Goal: Check status: Check status

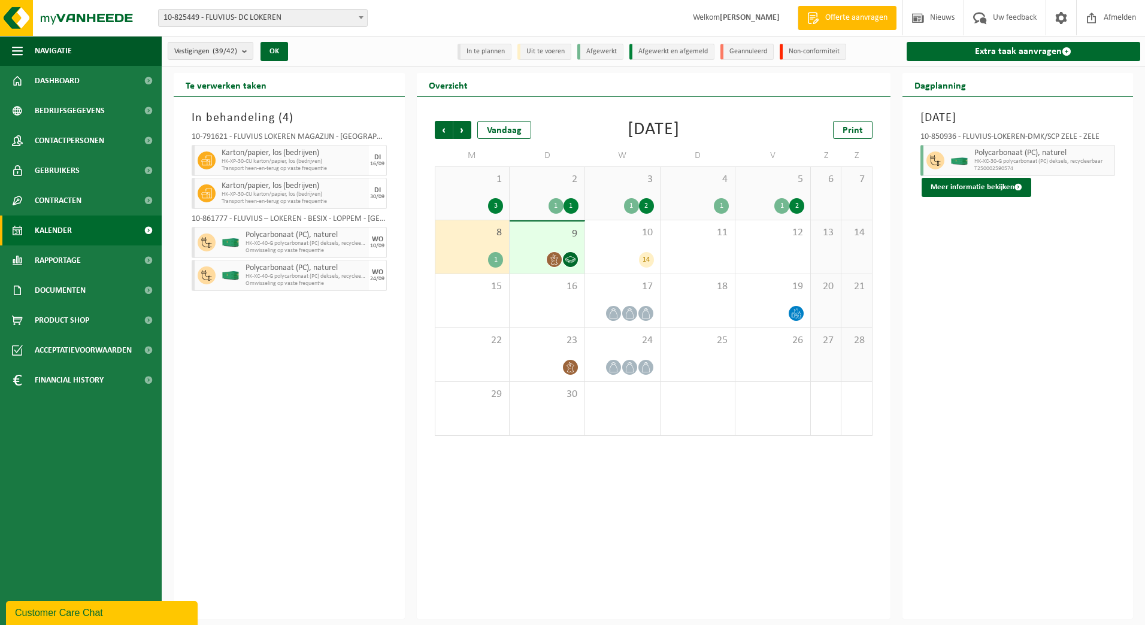
click at [305, 18] on span "10-825449 - FLUVIUS- DC LOKEREN" at bounding box center [263, 18] width 208 height 17
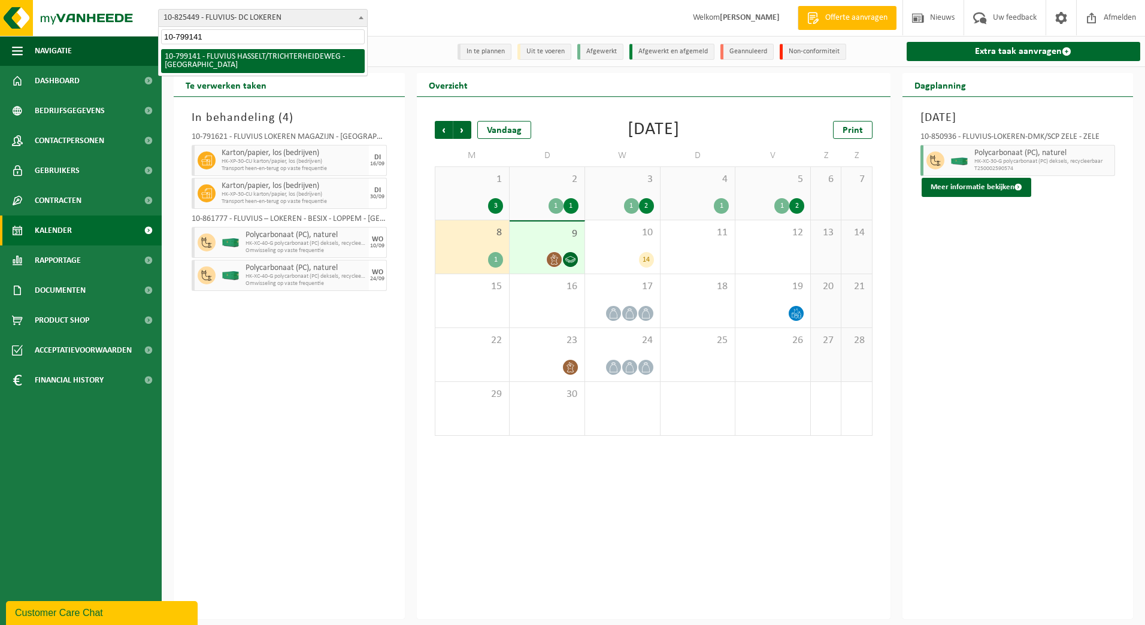
type input "10-799141"
select select "33188"
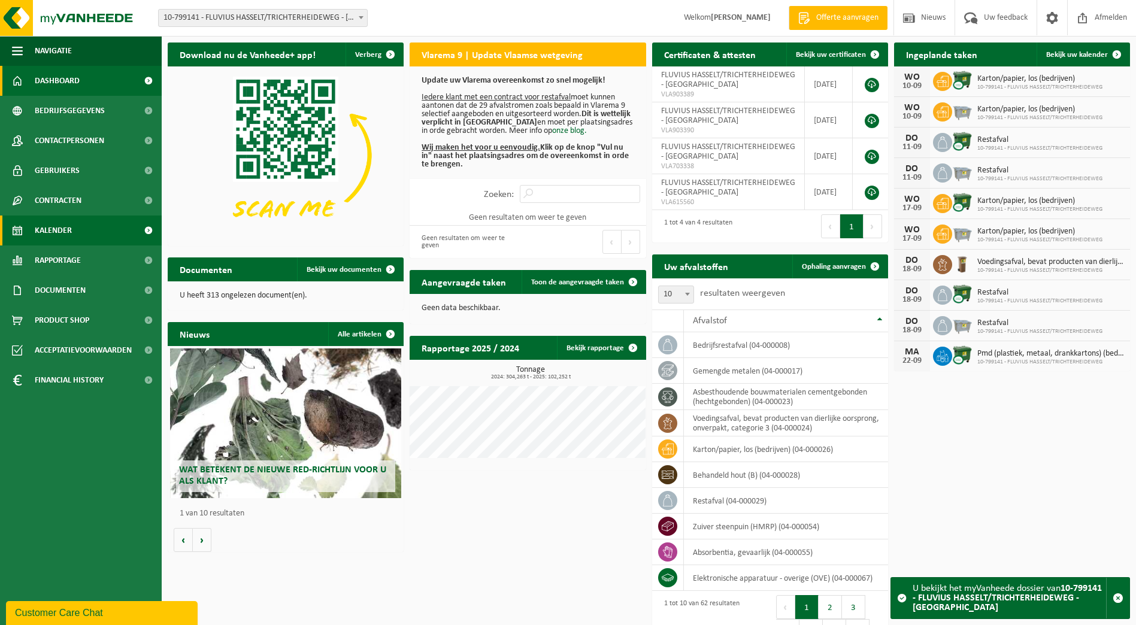
click at [41, 230] on span "Kalender" at bounding box center [53, 231] width 37 height 30
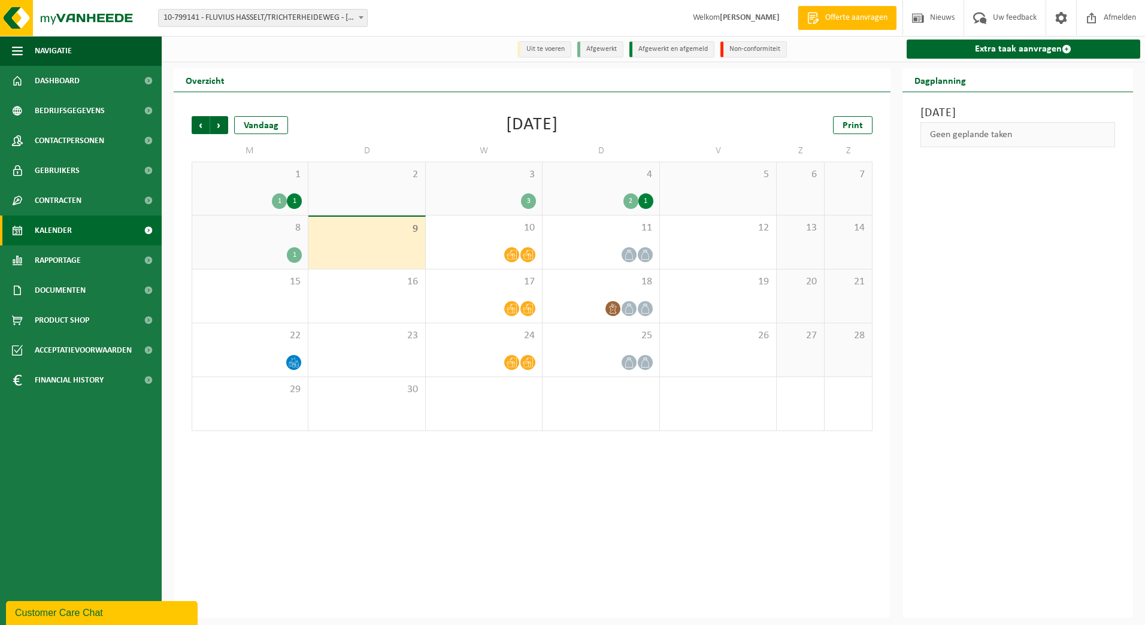
click at [503, 176] on span "3" at bounding box center [484, 174] width 104 height 13
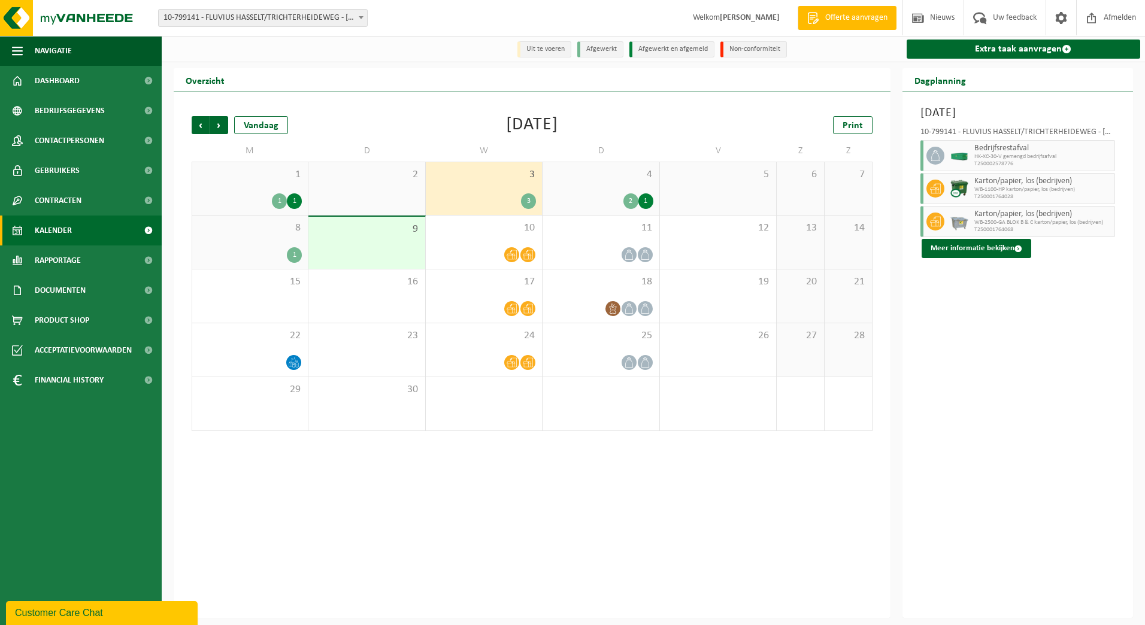
click at [604, 195] on div "2 1" at bounding box center [601, 202] width 104 height 16
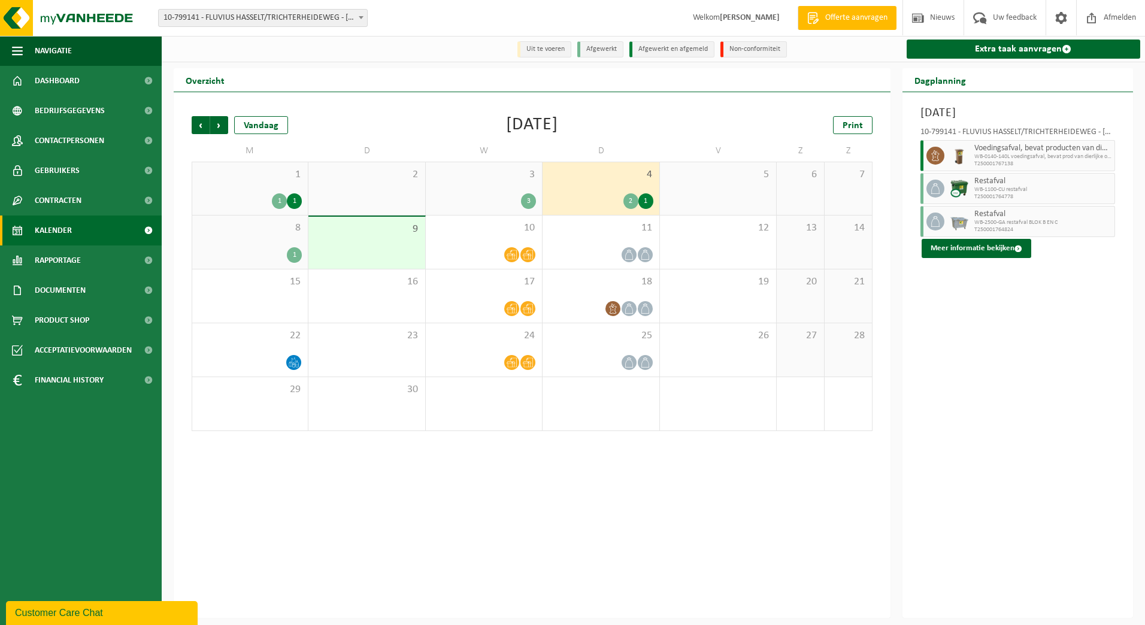
click at [256, 178] on span "1" at bounding box center [250, 174] width 104 height 13
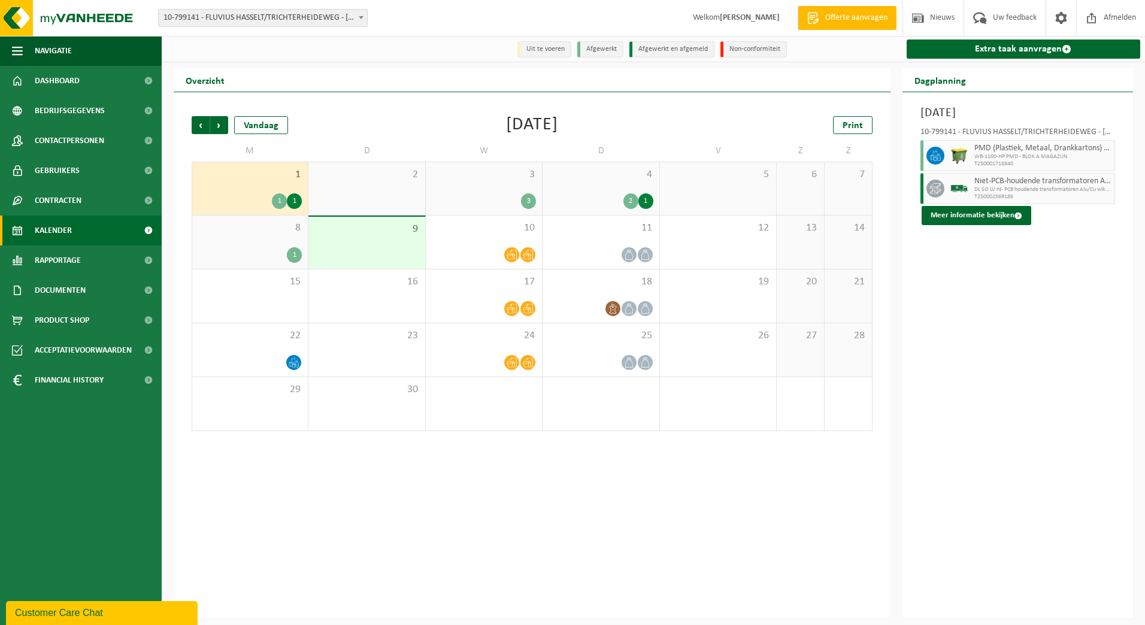
click at [251, 240] on div "8 1" at bounding box center [250, 242] width 116 height 53
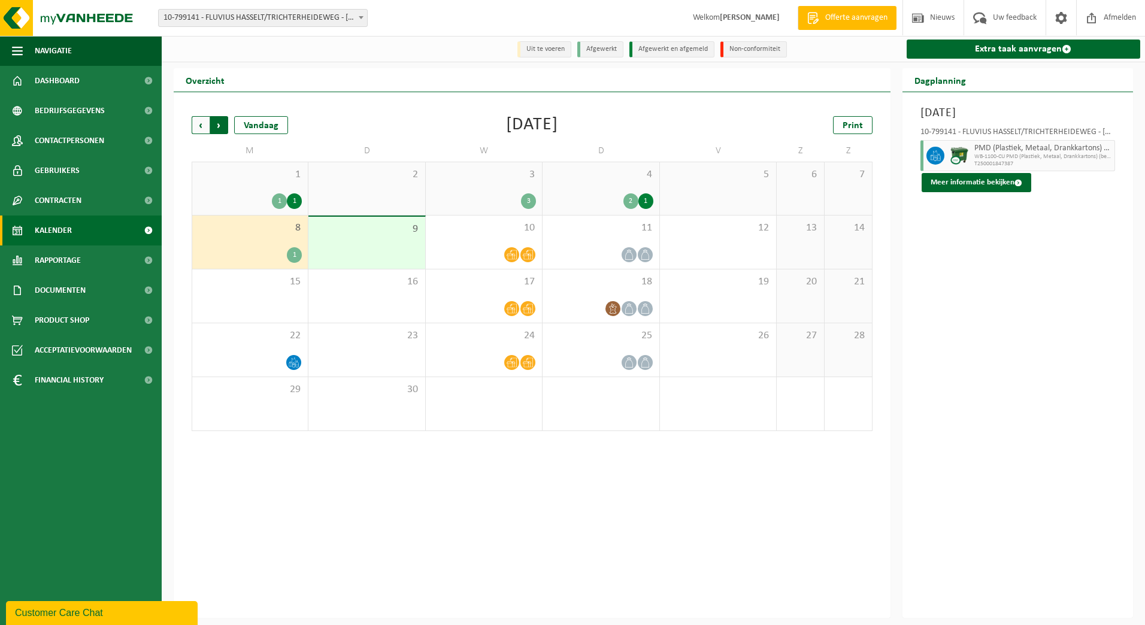
click at [203, 129] on span "Vorige" at bounding box center [201, 125] width 18 height 18
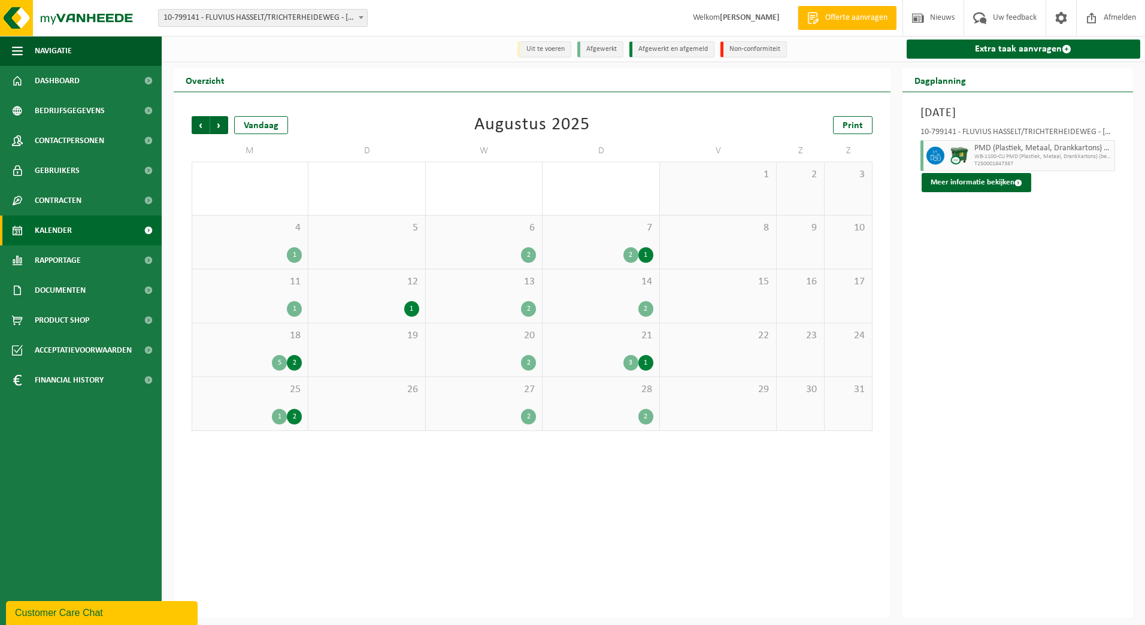
click at [254, 399] on div "25 1 2" at bounding box center [250, 403] width 116 height 53
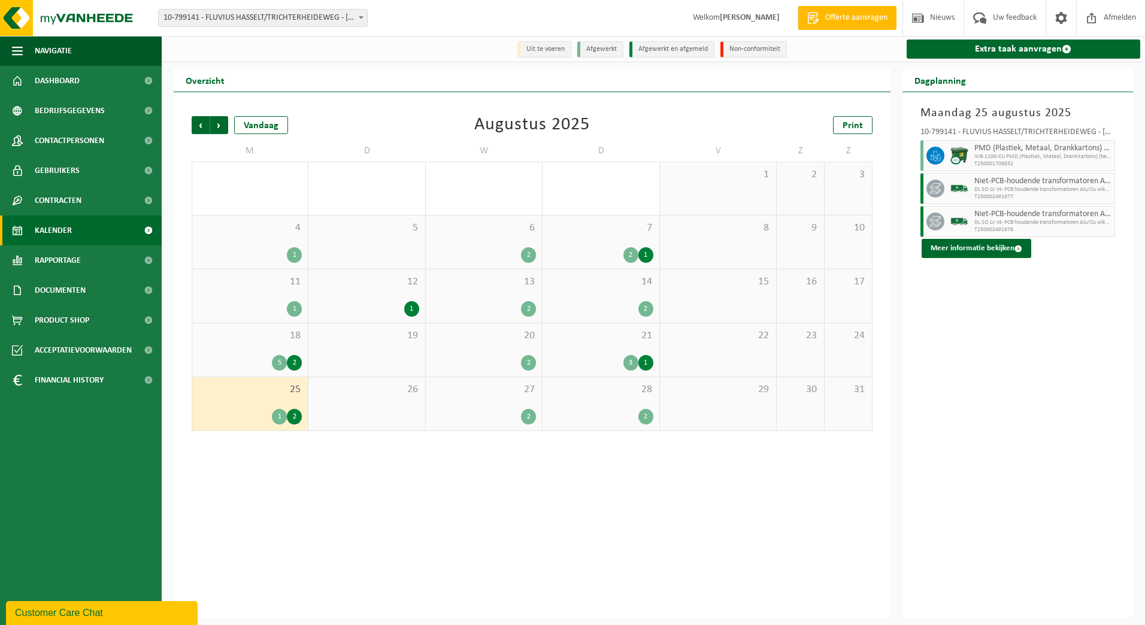
click at [480, 394] on span "27" at bounding box center [484, 389] width 104 height 13
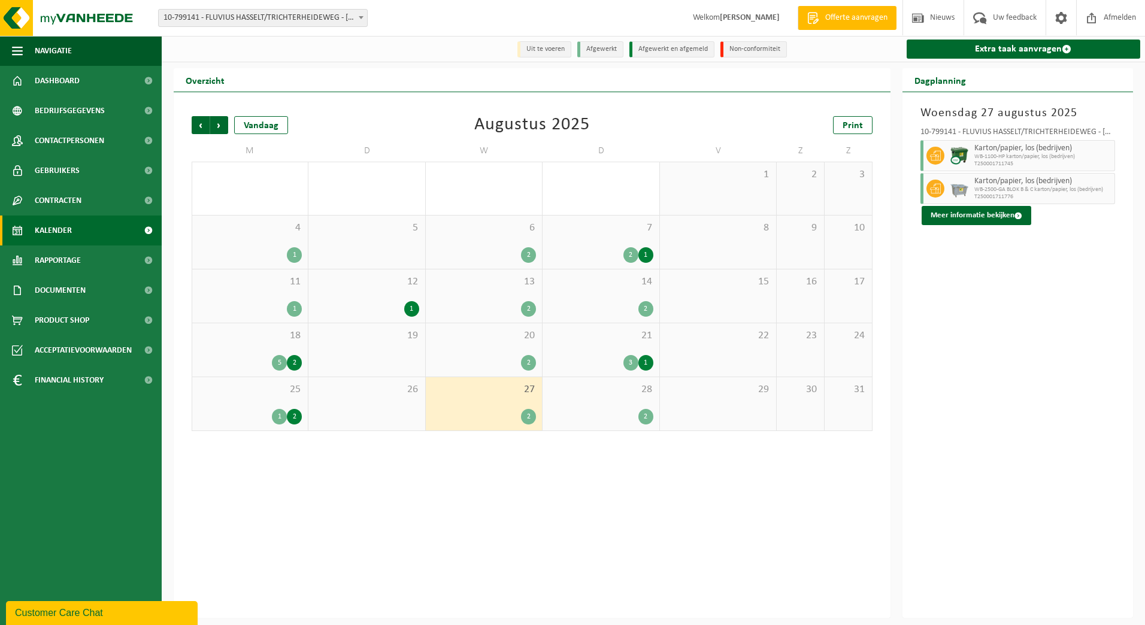
click at [635, 401] on div "28 2" at bounding box center [601, 403] width 116 height 53
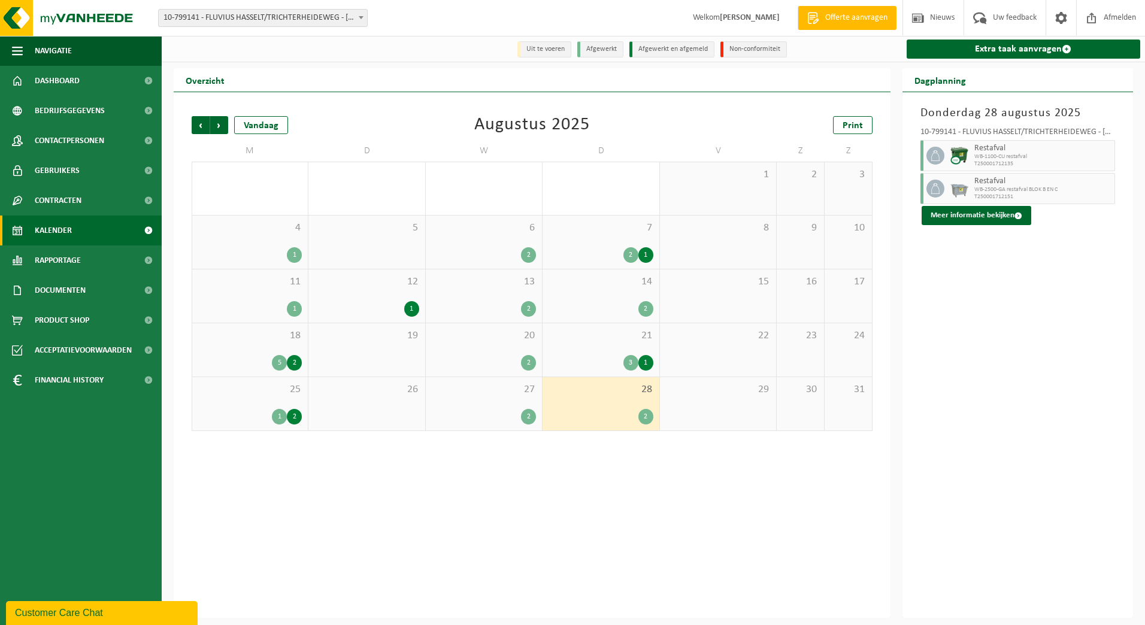
click at [631, 350] on div "21 3 1" at bounding box center [601, 350] width 116 height 53
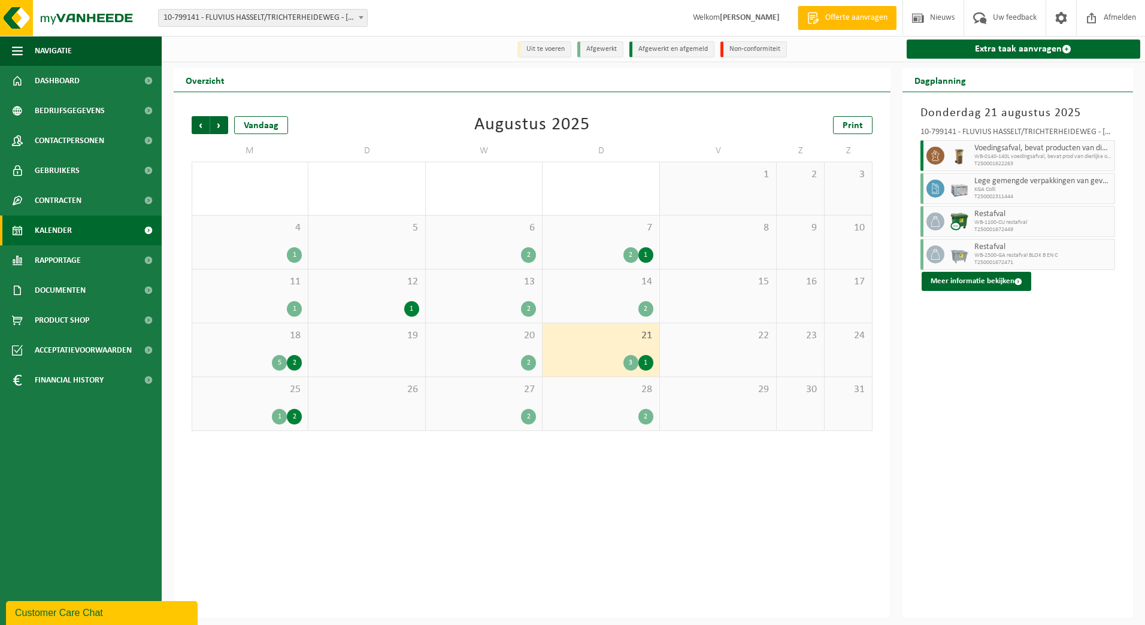
click at [524, 349] on div "20 2" at bounding box center [484, 350] width 116 height 53
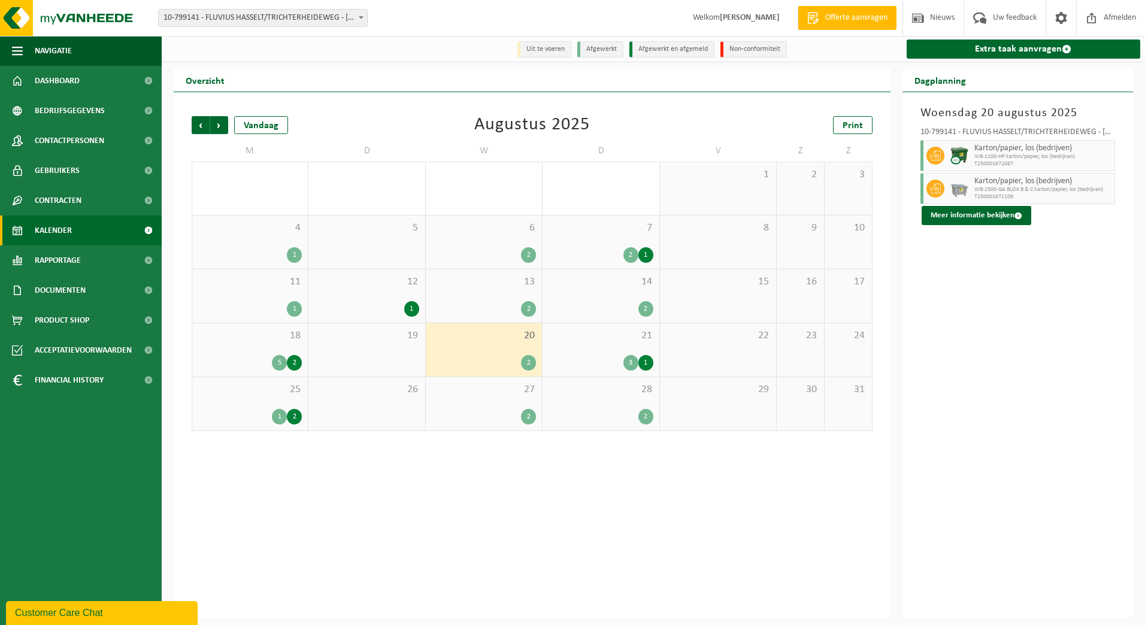
click at [612, 350] on div "21 3 1" at bounding box center [601, 350] width 116 height 53
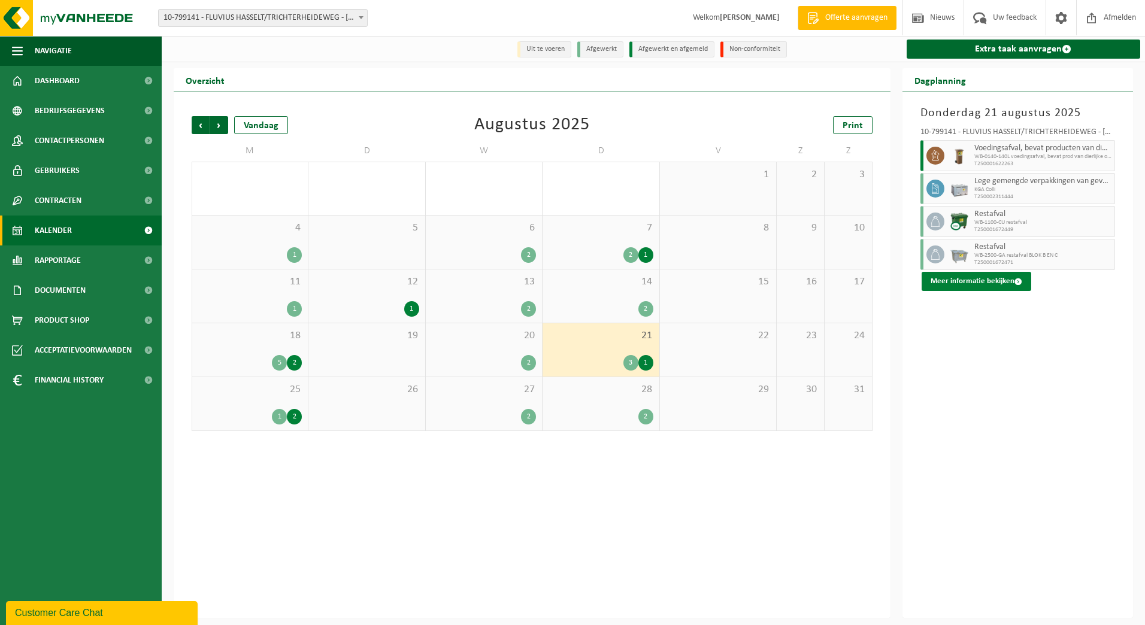
click at [975, 280] on button "Meer informatie bekijken" at bounding box center [977, 281] width 110 height 19
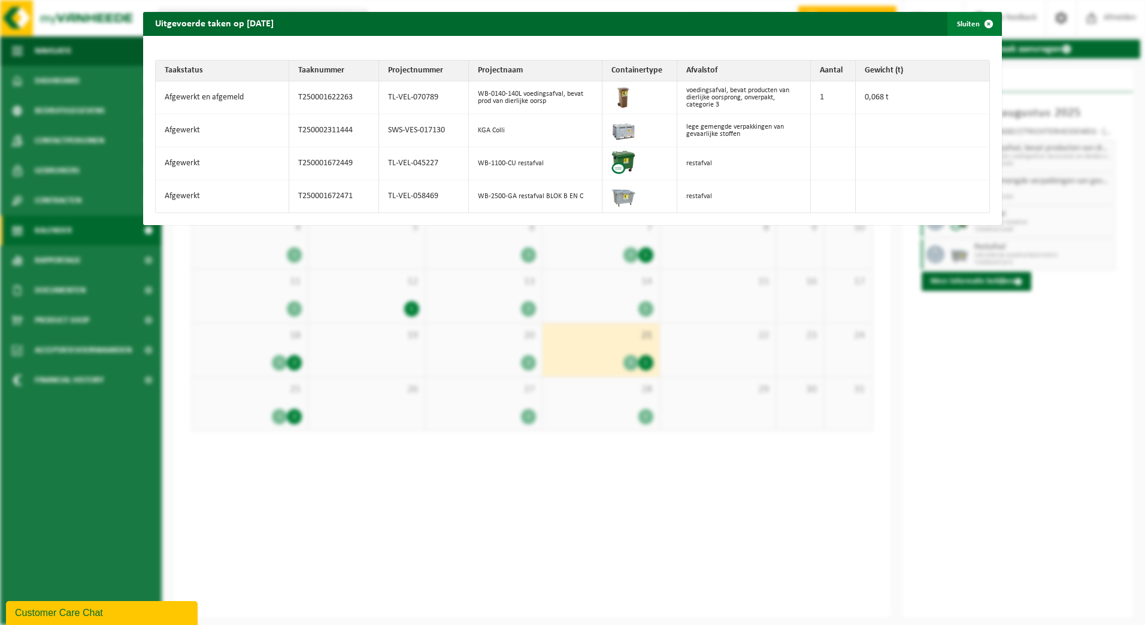
click at [980, 20] on span "button" at bounding box center [989, 24] width 24 height 24
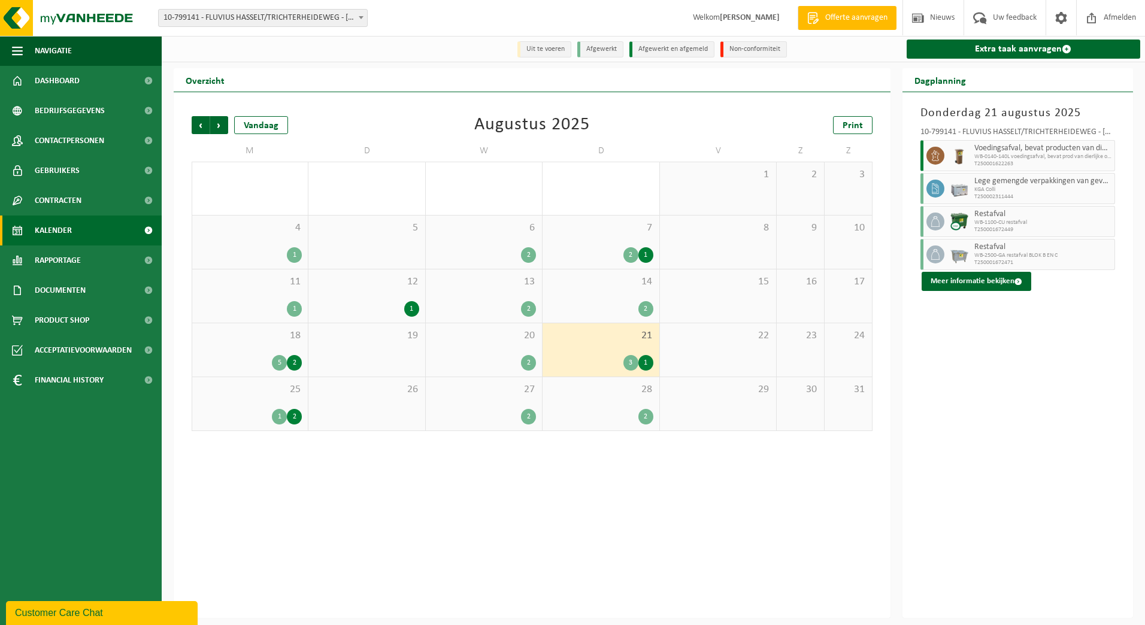
click at [281, 360] on div "5" at bounding box center [279, 363] width 15 height 16
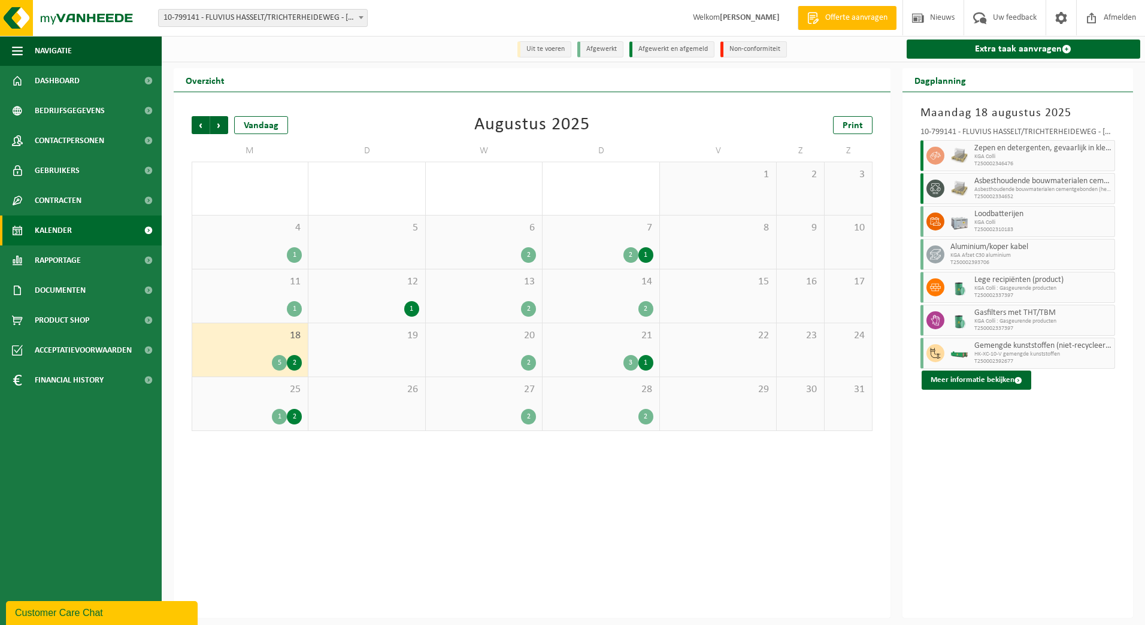
click at [288, 299] on div "11 1" at bounding box center [250, 296] width 116 height 53
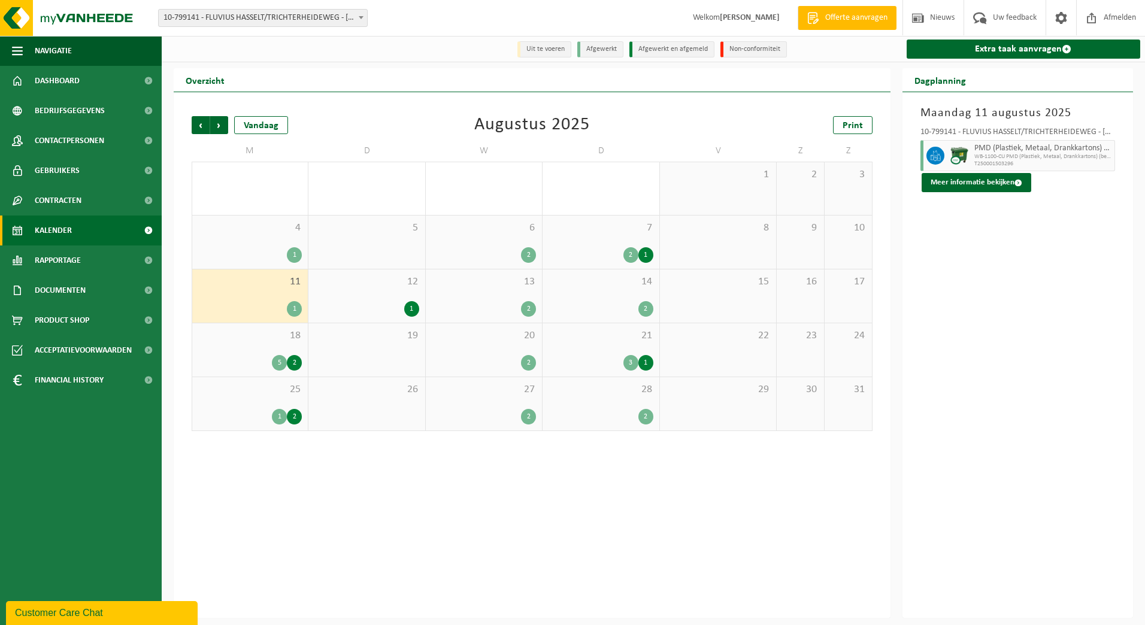
click at [289, 249] on div "1" at bounding box center [294, 255] width 15 height 16
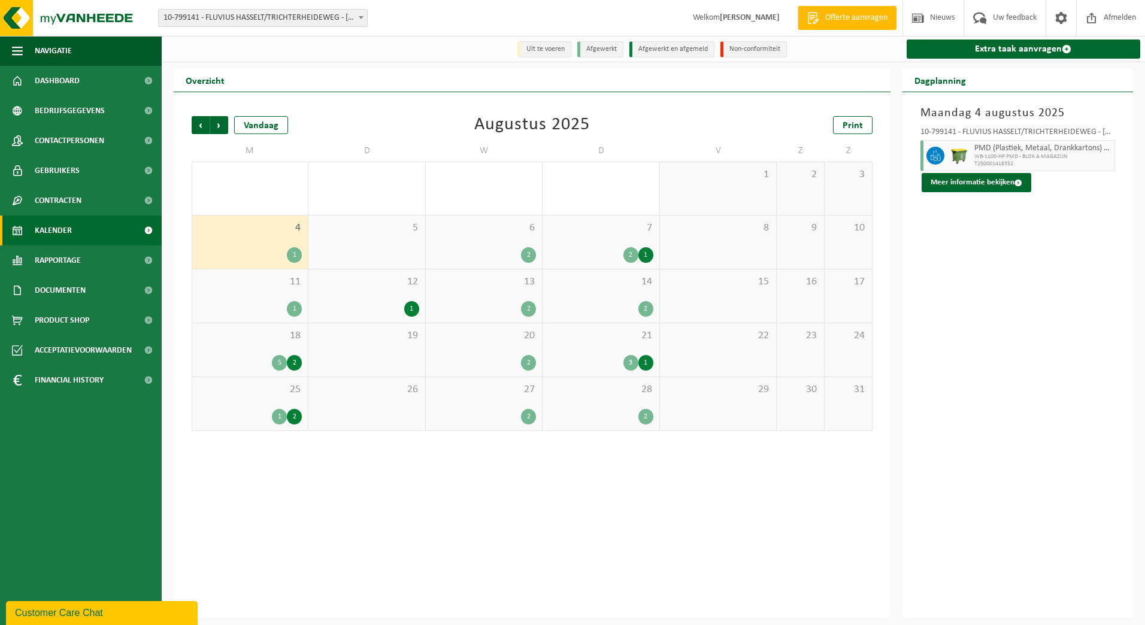
click at [392, 293] on div "12 1" at bounding box center [367, 296] width 116 height 53
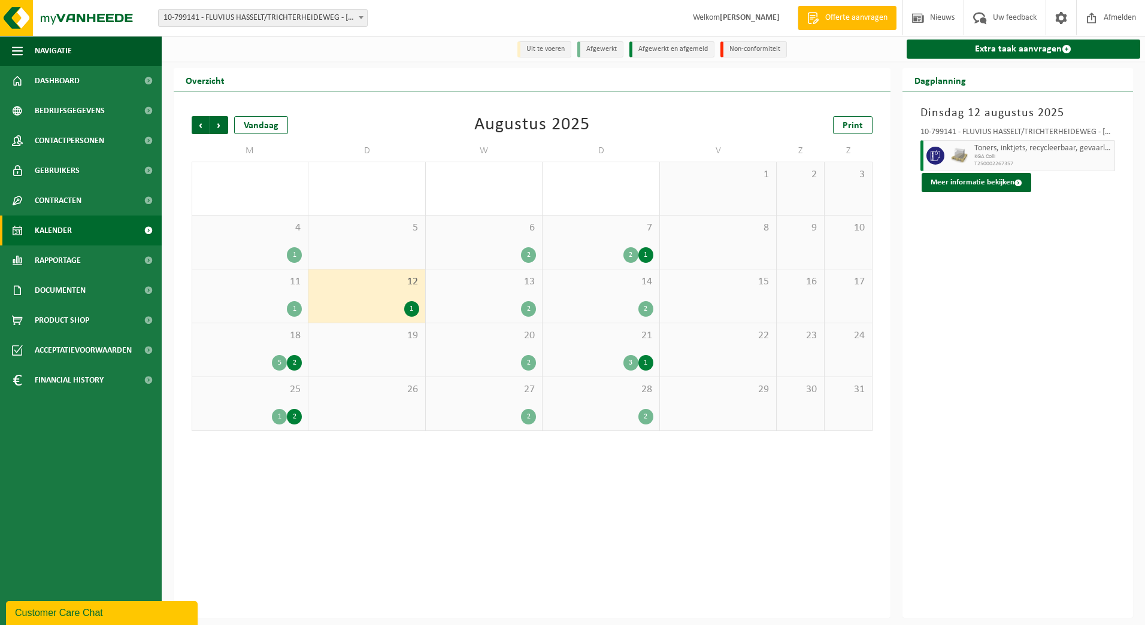
click at [516, 238] on div "6 2" at bounding box center [484, 242] width 116 height 53
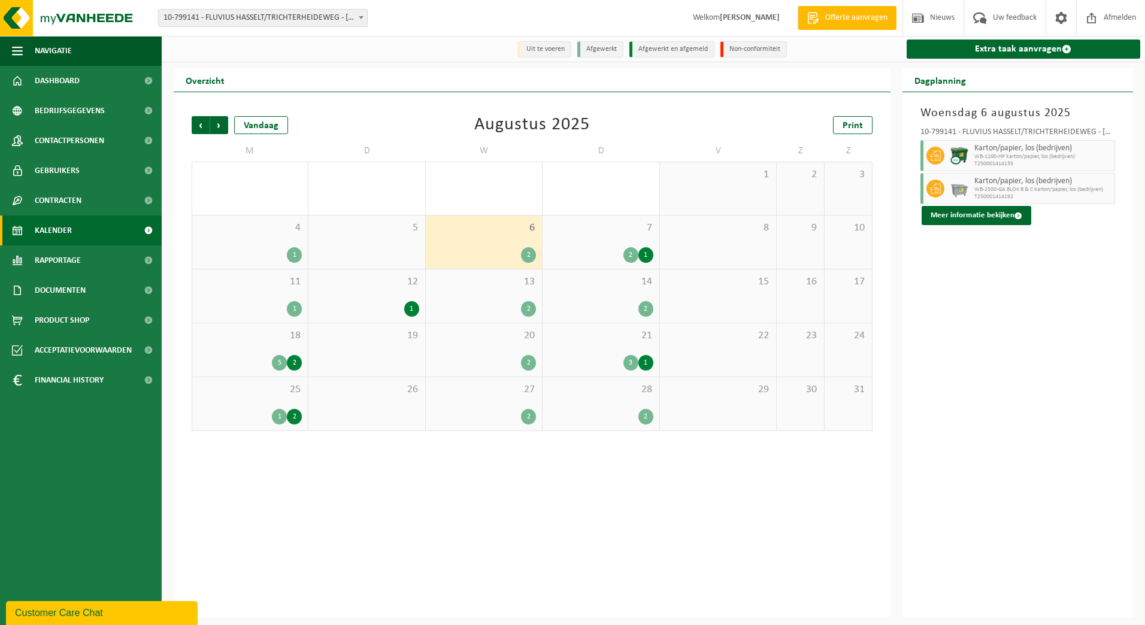
click at [616, 238] on div "7 2 1" at bounding box center [601, 242] width 116 height 53
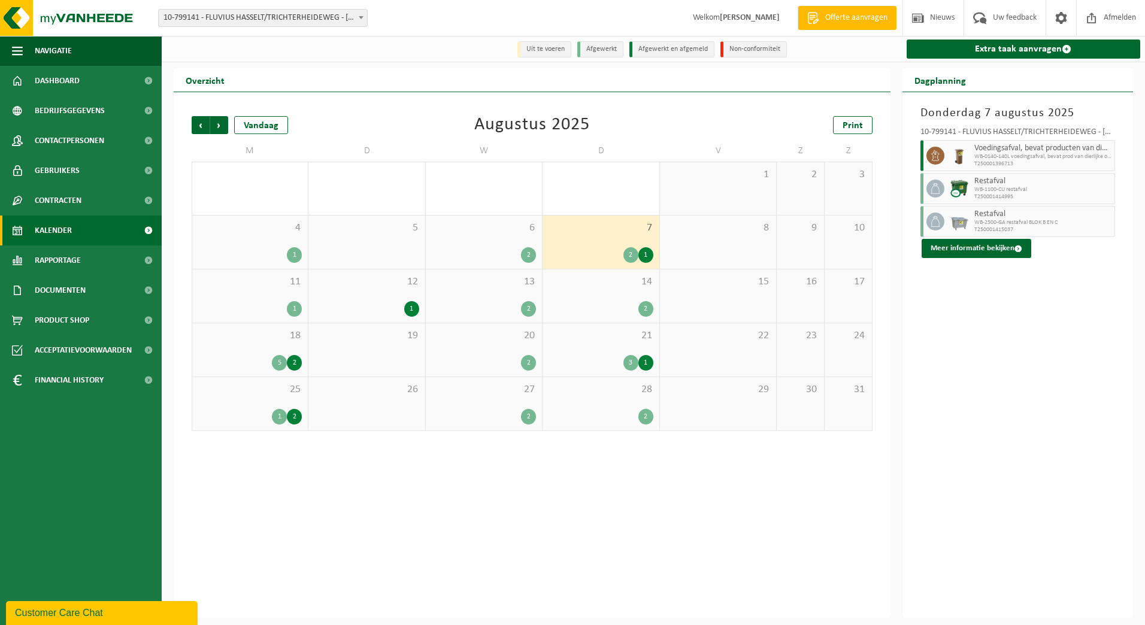
click at [626, 333] on span "21" at bounding box center [601, 336] width 104 height 13
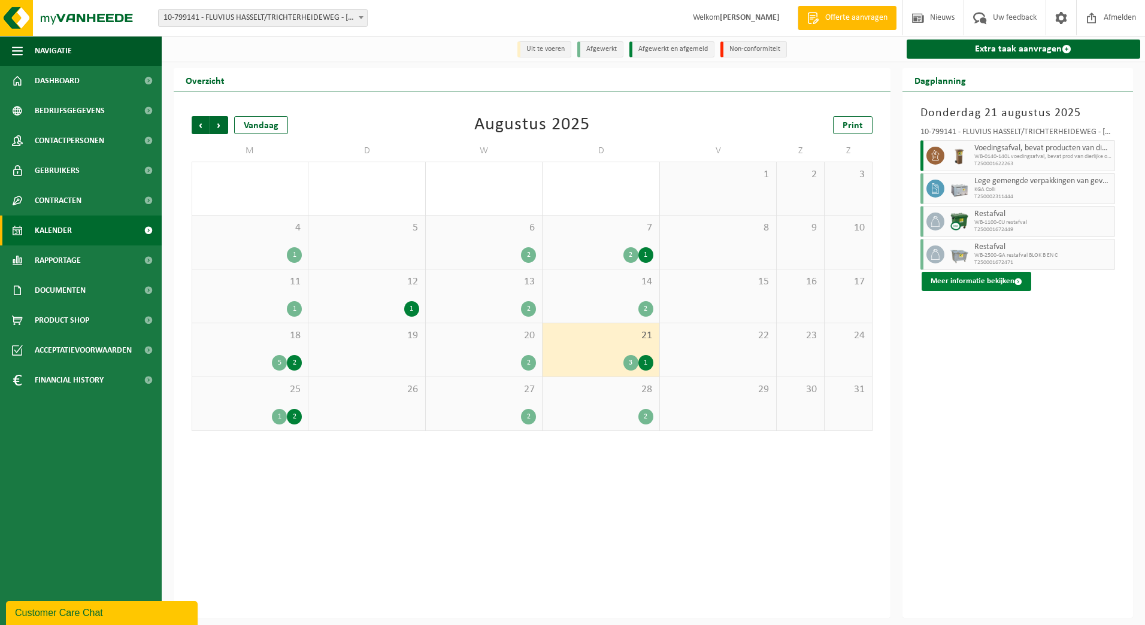
click at [986, 289] on button "Meer informatie bekijken" at bounding box center [977, 281] width 110 height 19
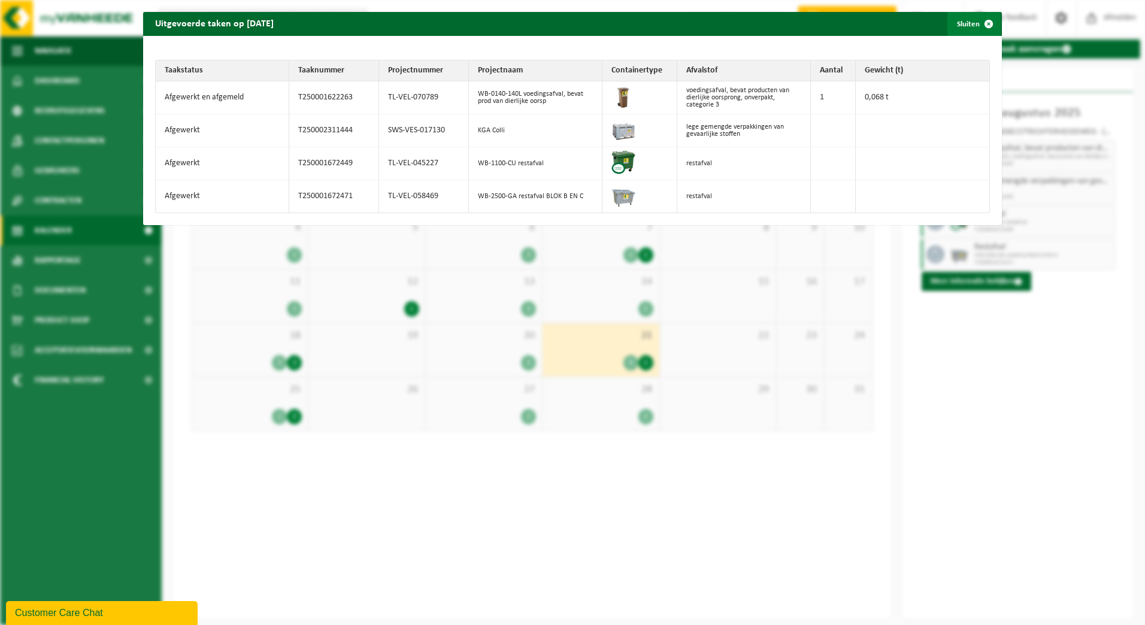
click at [977, 23] on span "button" at bounding box center [989, 24] width 24 height 24
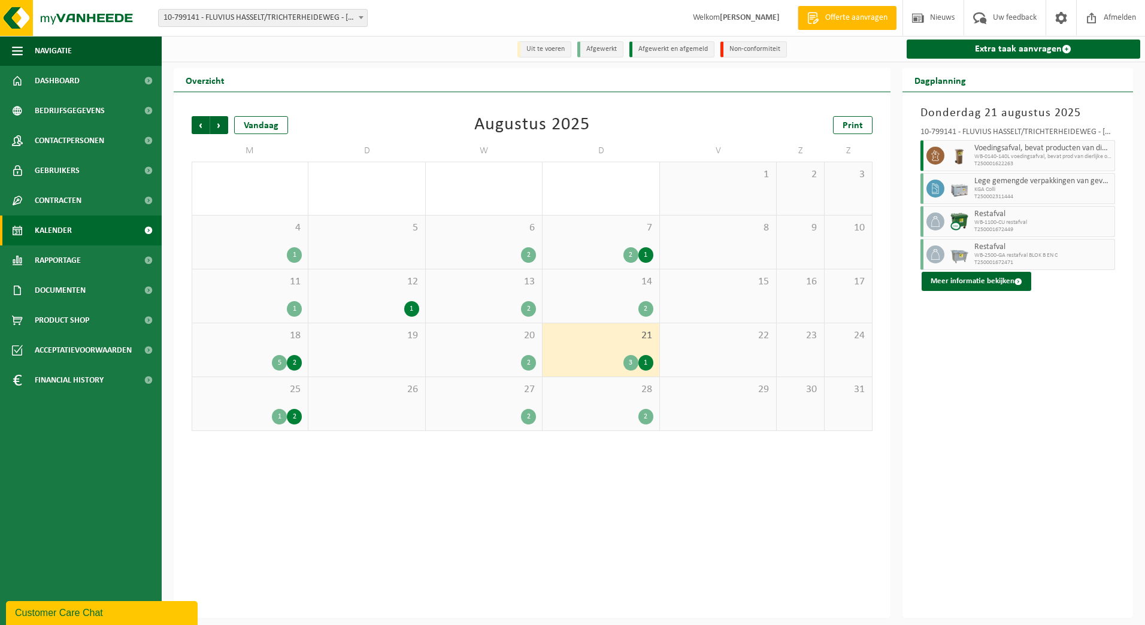
click at [350, 22] on span "10-799141 - FLUVIUS HASSELT/TRICHTERHEIDEWEG - [GEOGRAPHIC_DATA]" at bounding box center [263, 18] width 208 height 17
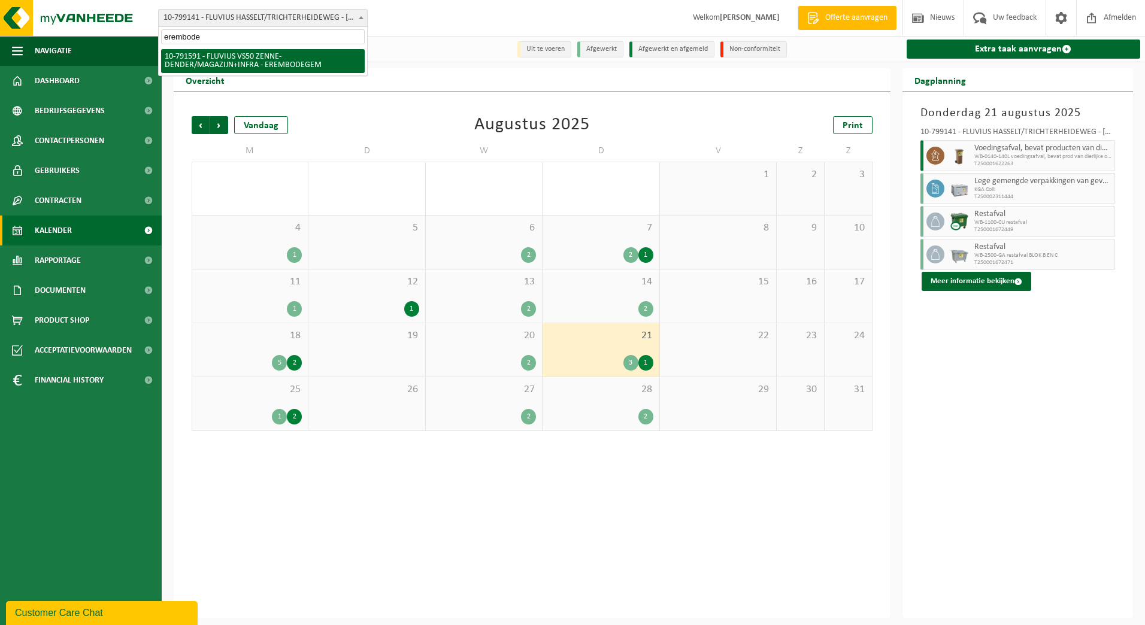
type input "erembode"
select select "30259"
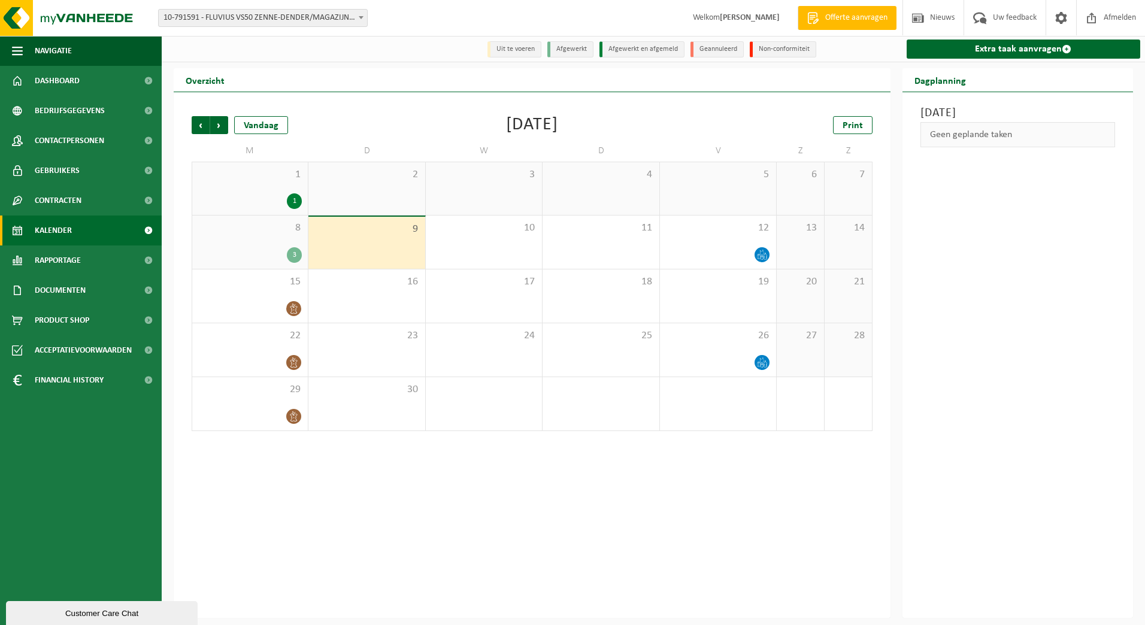
click at [270, 243] on div "8 3" at bounding box center [250, 242] width 116 height 53
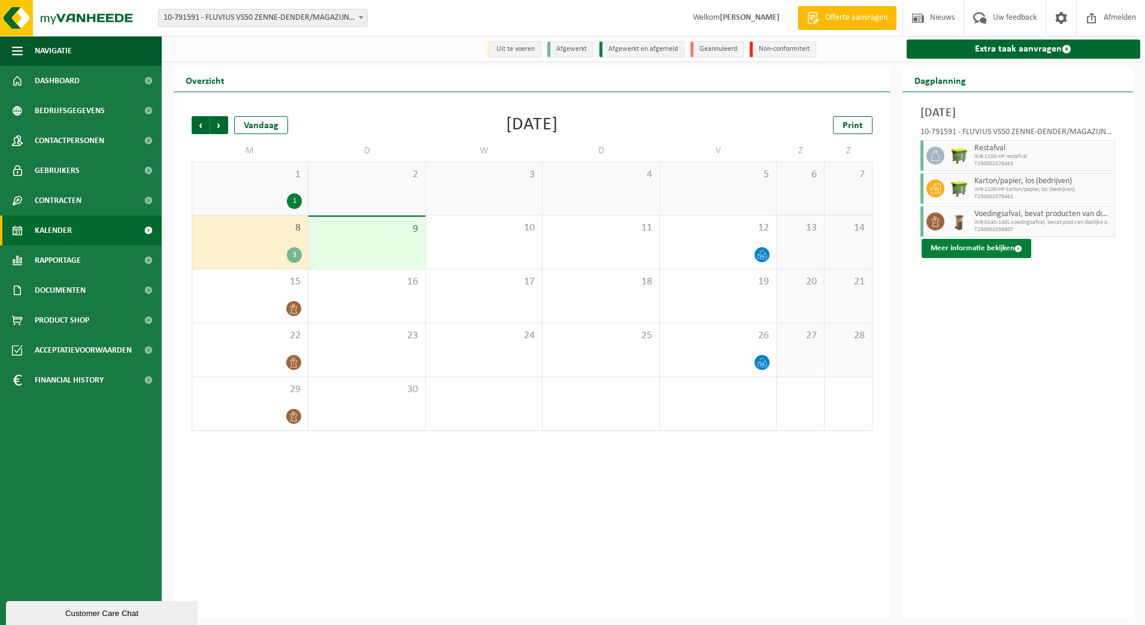
click at [973, 250] on button "Meer informatie bekijken" at bounding box center [977, 248] width 110 height 19
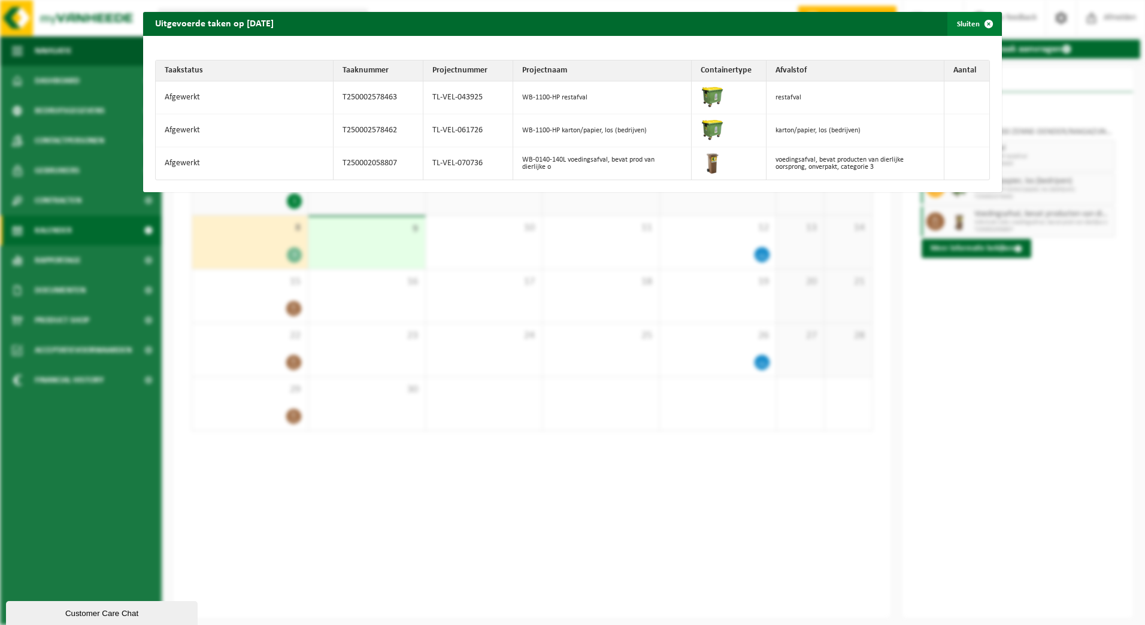
click at [981, 24] on span "button" at bounding box center [989, 24] width 24 height 24
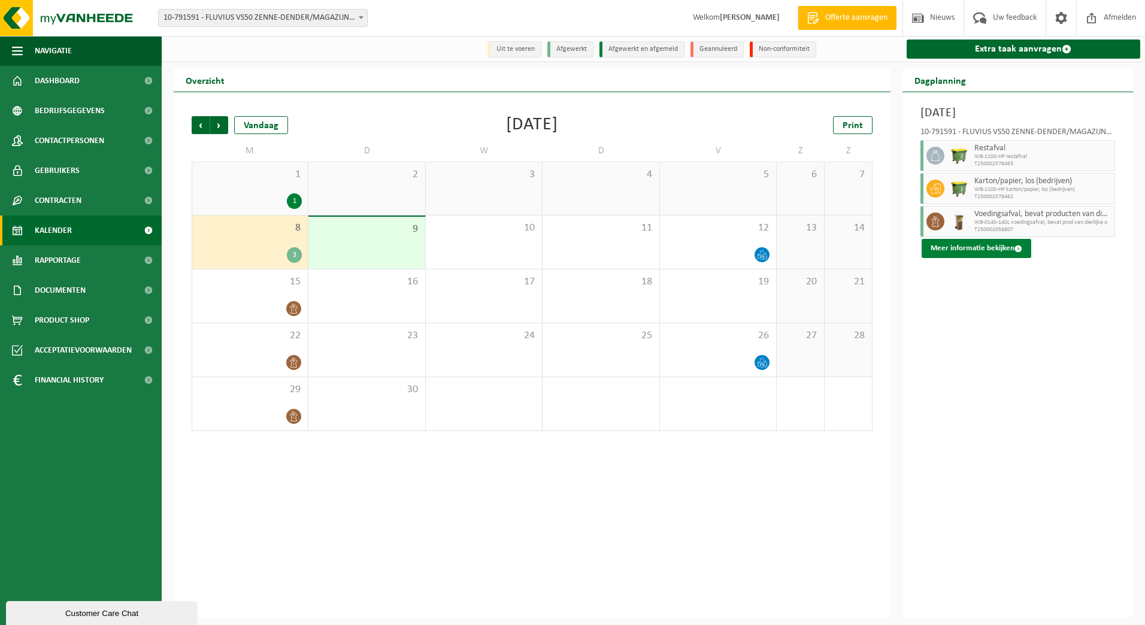
click at [953, 244] on button "Meer informatie bekijken" at bounding box center [977, 248] width 110 height 19
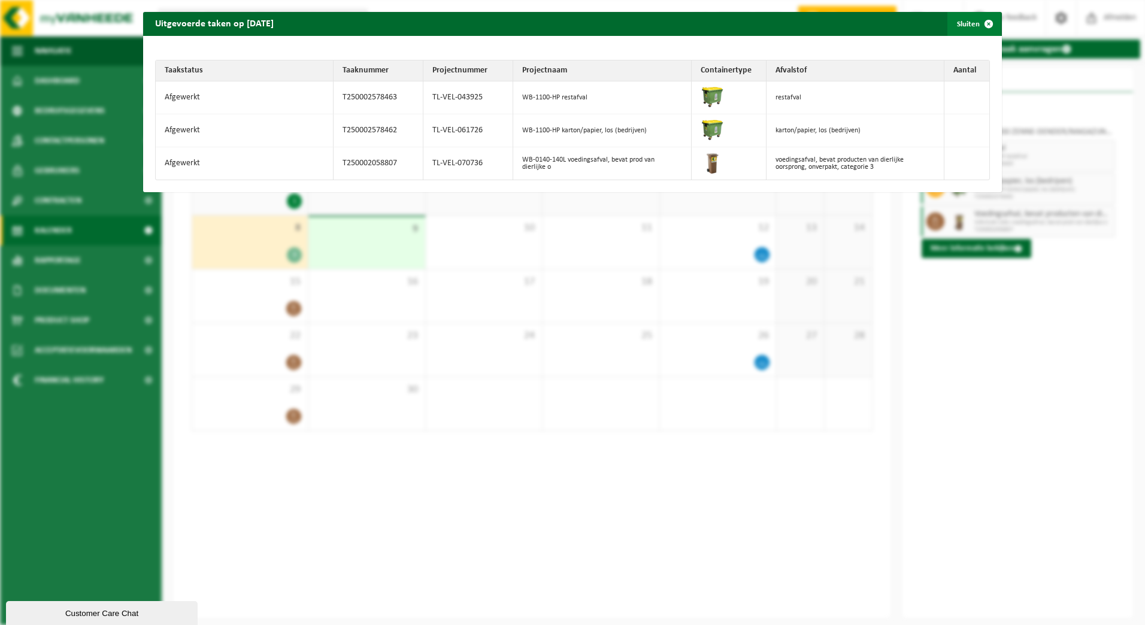
click at [977, 22] on span "button" at bounding box center [989, 24] width 24 height 24
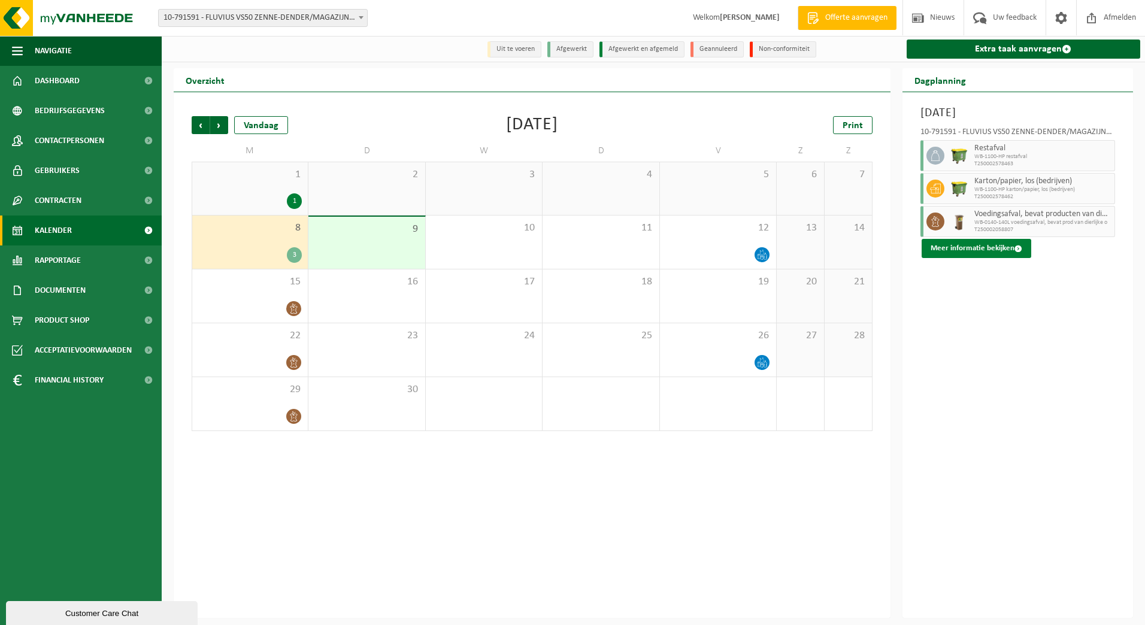
click at [975, 247] on button "Meer informatie bekijken" at bounding box center [977, 248] width 110 height 19
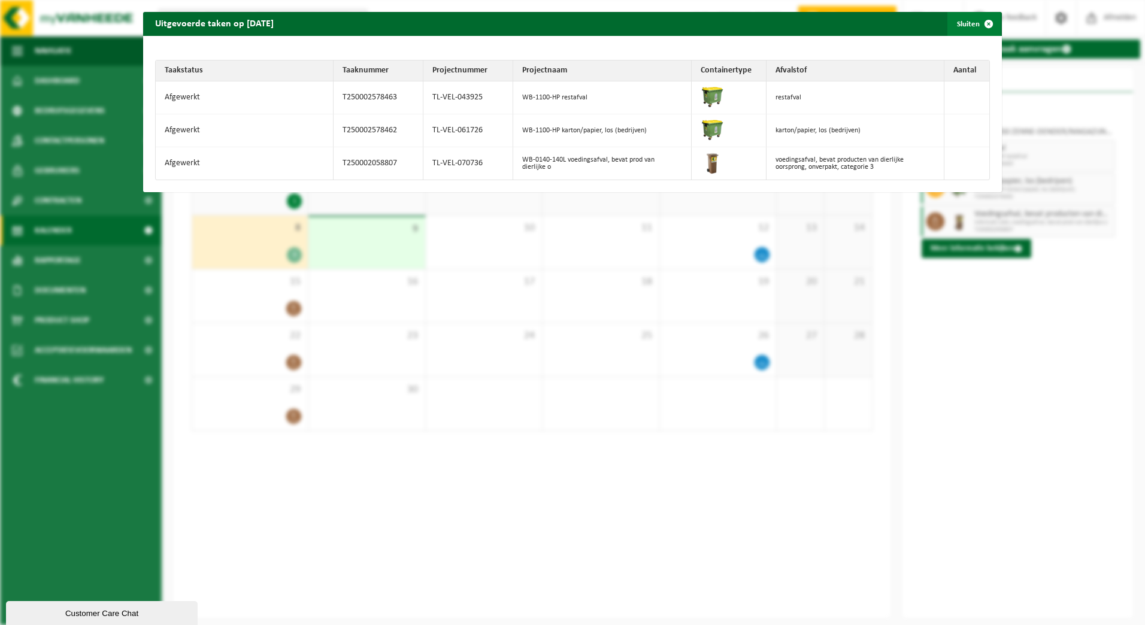
click at [982, 24] on span "button" at bounding box center [989, 24] width 24 height 24
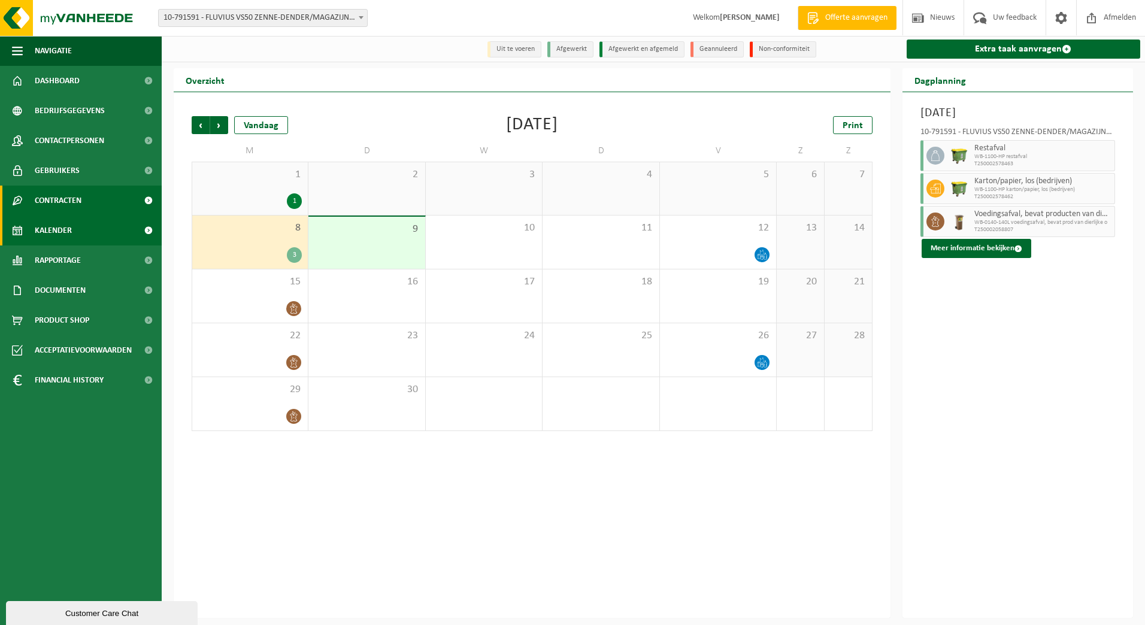
click at [74, 201] on span "Contracten" at bounding box center [58, 201] width 47 height 30
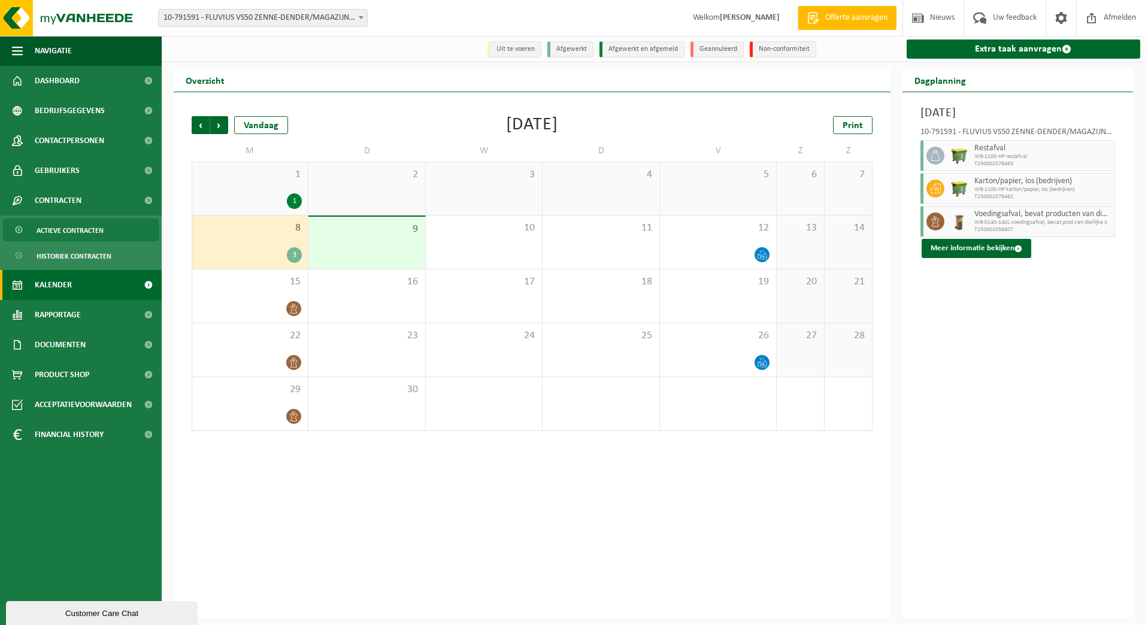
click at [84, 229] on span "Actieve contracten" at bounding box center [70, 230] width 67 height 23
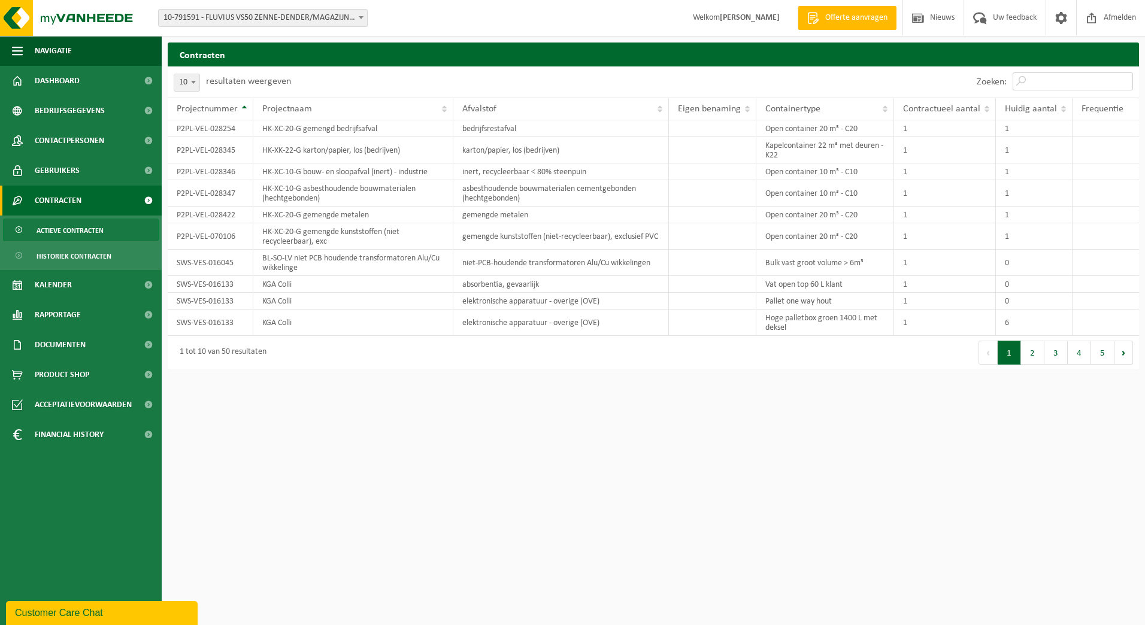
drag, startPoint x: 1062, startPoint y: 79, endPoint x: 1051, endPoint y: 77, distance: 10.9
click at [1062, 79] on input "Zoeken:" at bounding box center [1073, 81] width 120 height 18
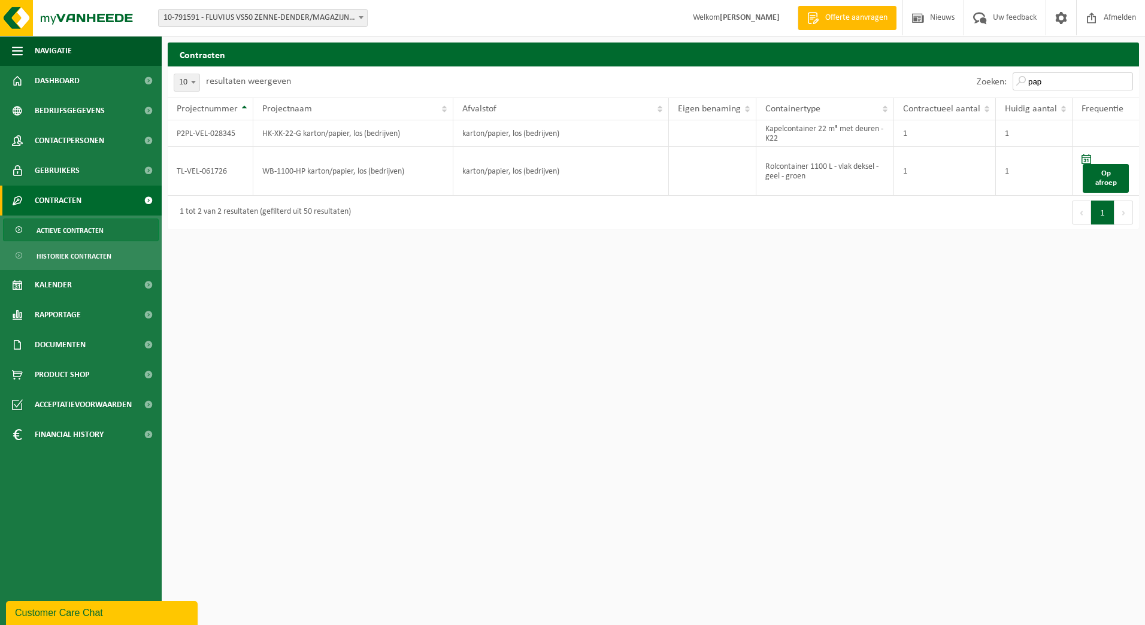
type input "pap"
click at [56, 288] on span "Kalender" at bounding box center [53, 285] width 37 height 30
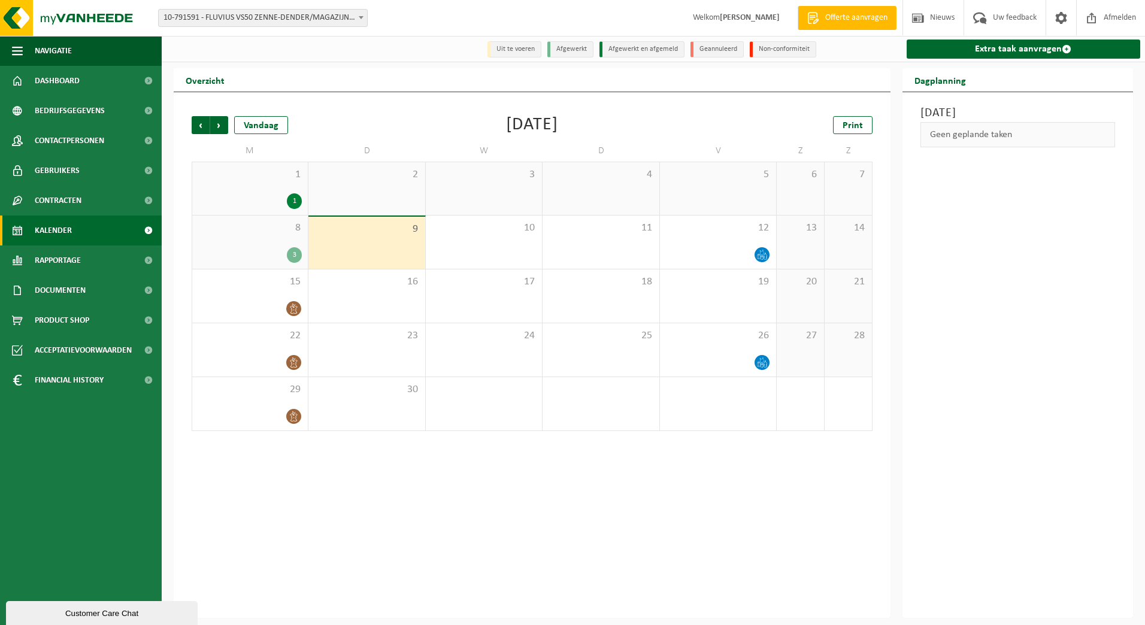
click at [263, 226] on span "8" at bounding box center [250, 228] width 104 height 13
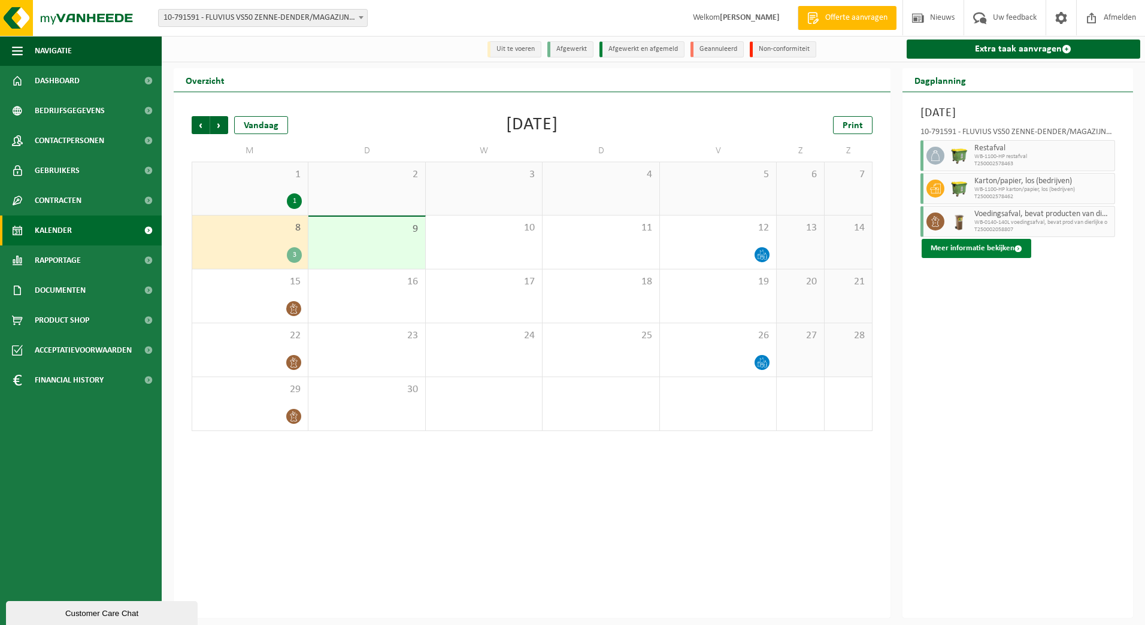
click at [961, 250] on button "Meer informatie bekijken" at bounding box center [977, 248] width 110 height 19
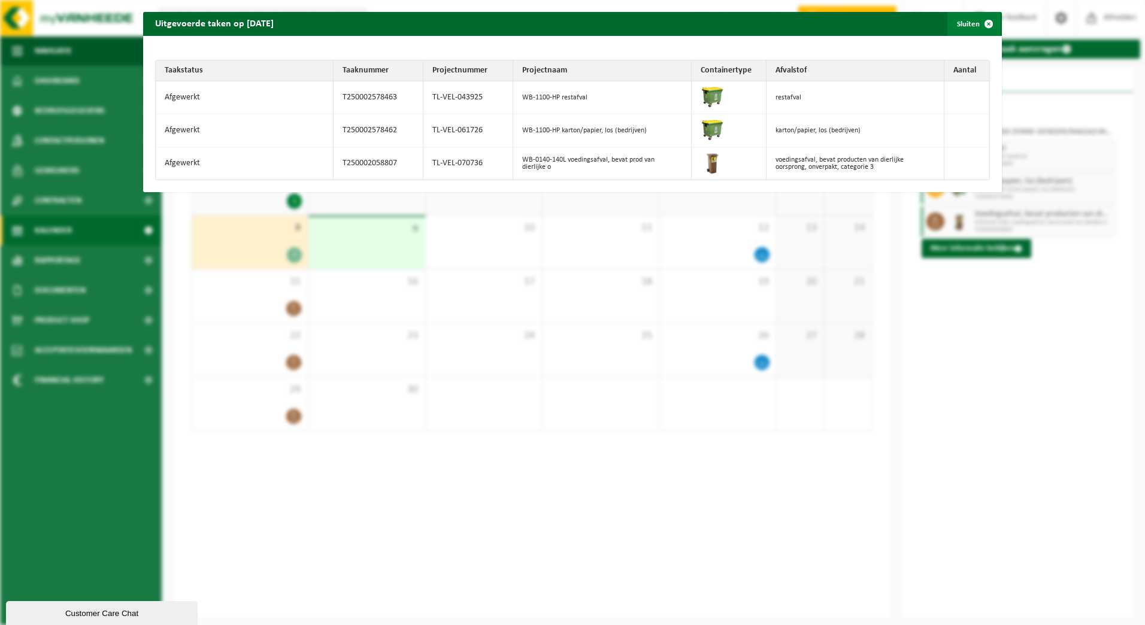
click at [977, 23] on span "button" at bounding box center [989, 24] width 24 height 24
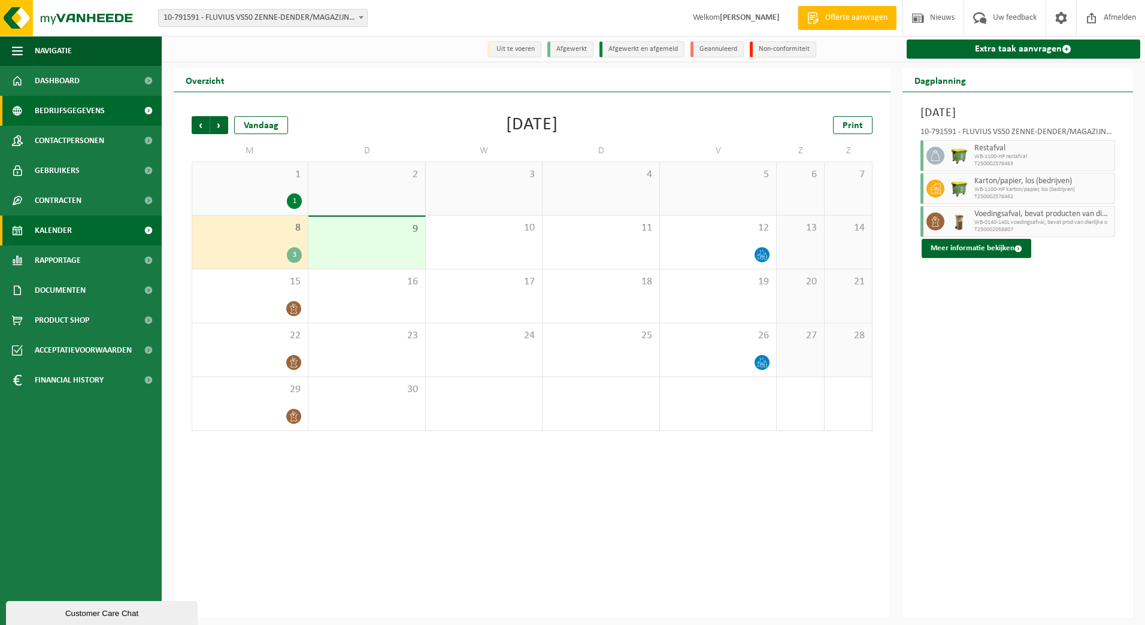
click at [66, 108] on span "Bedrijfsgegevens" at bounding box center [70, 111] width 70 height 30
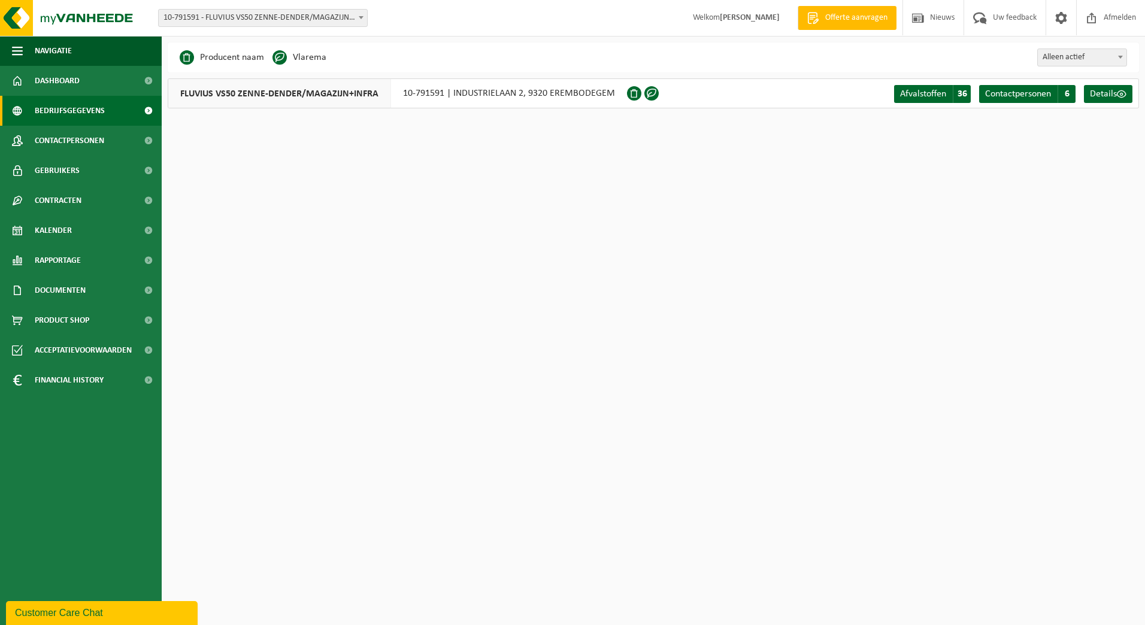
click at [355, 17] on span at bounding box center [361, 18] width 12 height 16
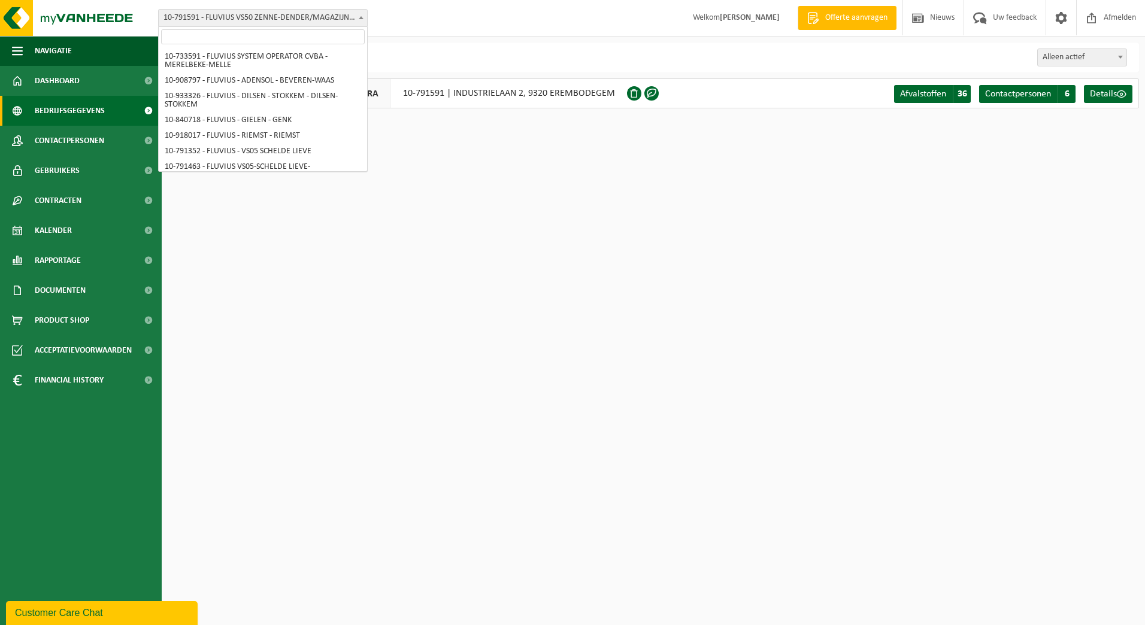
scroll to position [4546, 0]
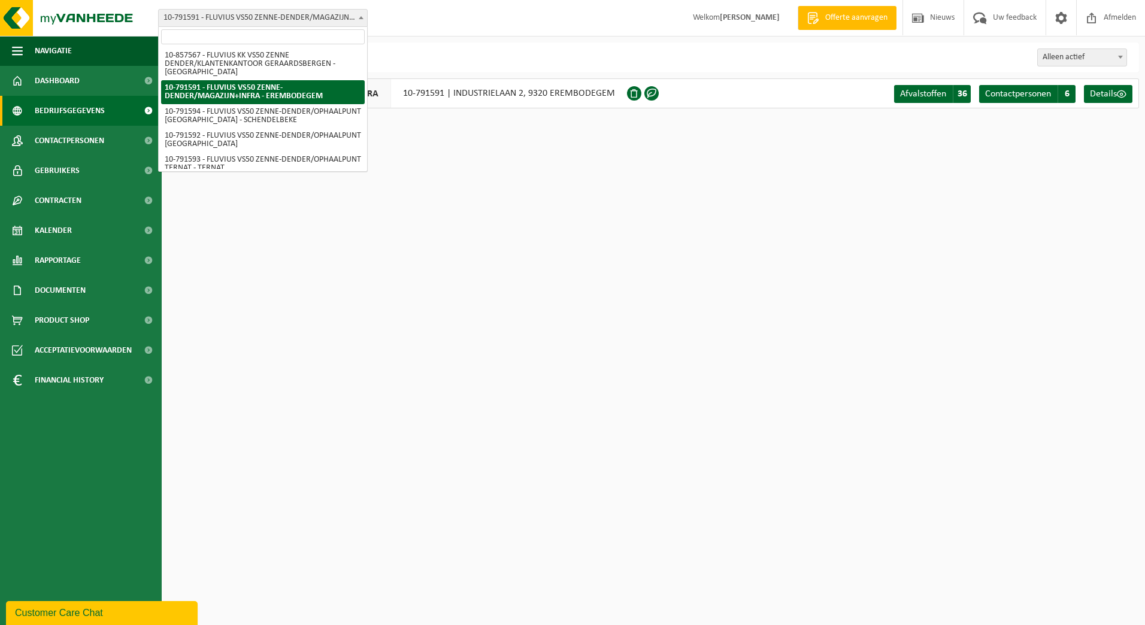
click at [341, 35] on input "search" at bounding box center [263, 36] width 204 height 15
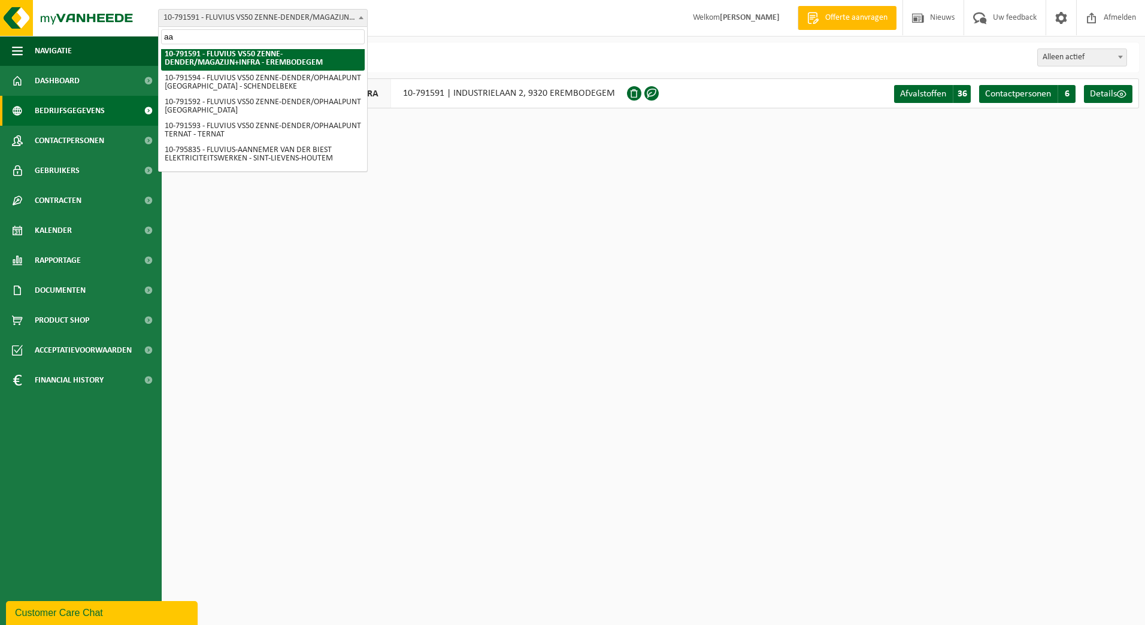
scroll to position [0, 0]
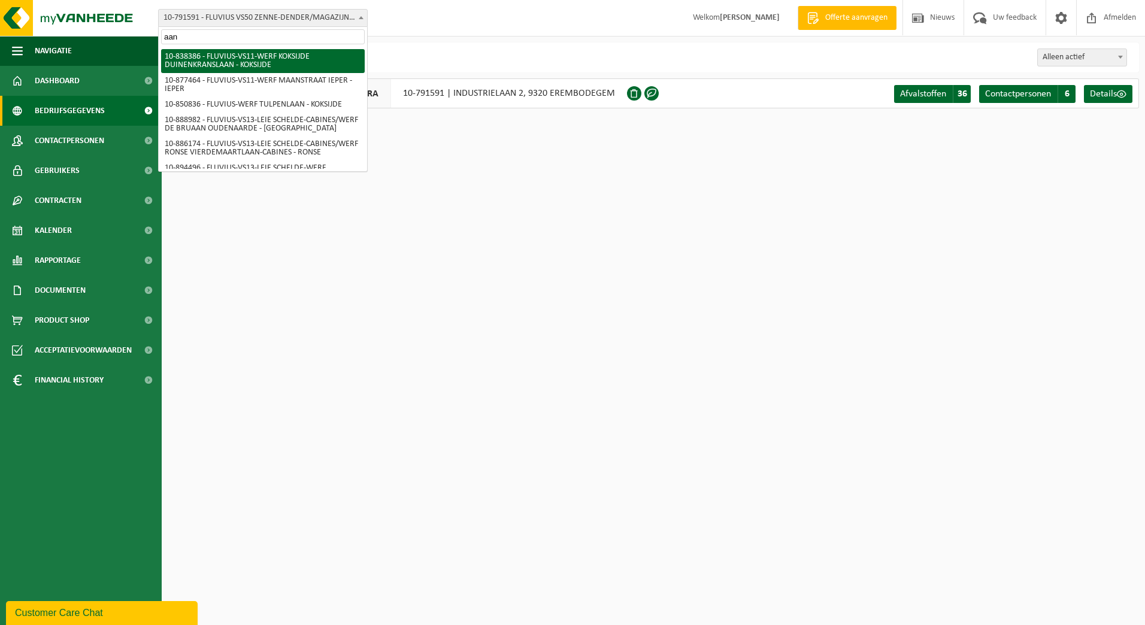
type input "aann"
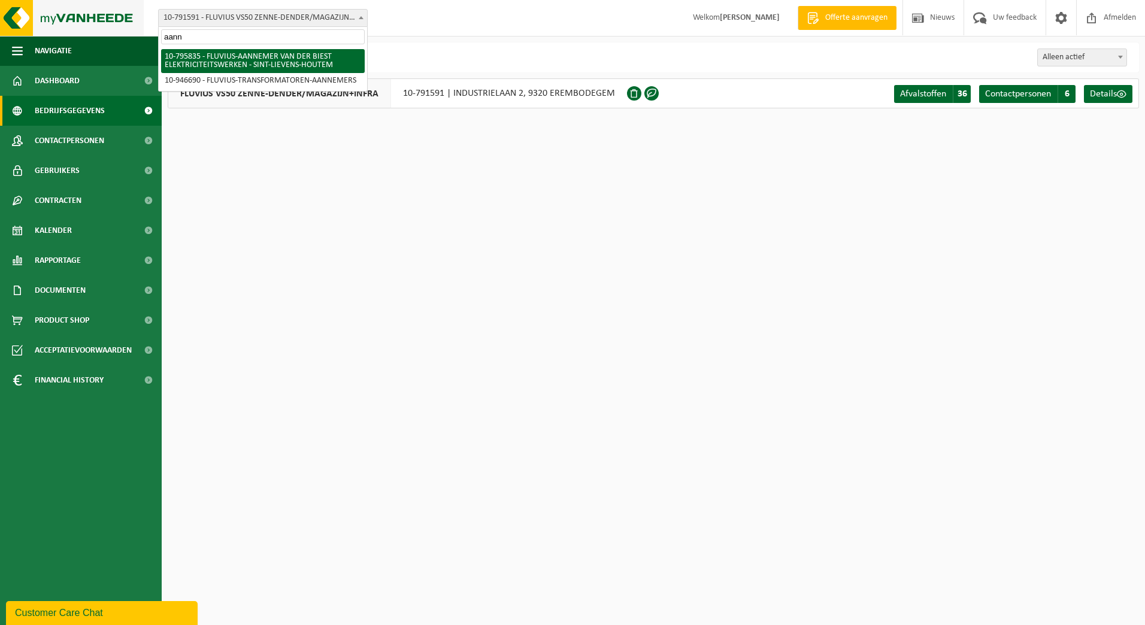
drag, startPoint x: 254, startPoint y: 36, endPoint x: 85, endPoint y: 32, distance: 169.0
click at [85, 32] on body "Vestiging: 10-733591 - FLUVIUS SYSTEM OPERATOR CVBA - MERELBEKE-MELLE 10-908797…" at bounding box center [572, 63] width 1145 height 126
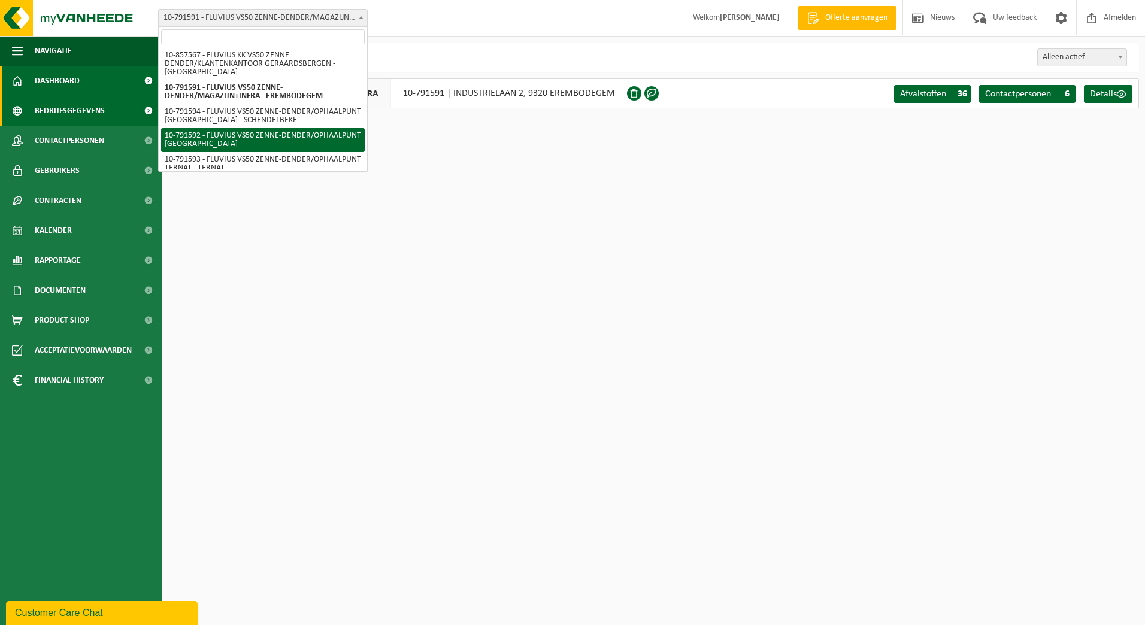
click at [74, 81] on span "Dashboard" at bounding box center [57, 81] width 45 height 30
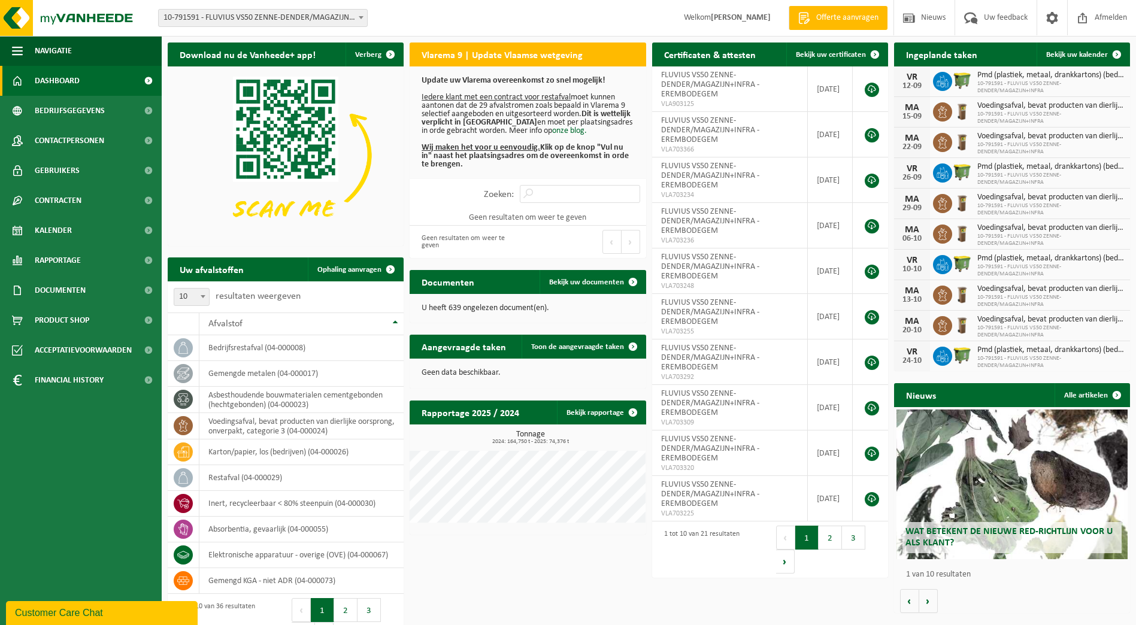
click at [352, 22] on span "10-791591 - FLUVIUS VS50 ZENNE-DENDER/MAGAZIJN+INFRA - EREMBODEGEM" at bounding box center [263, 18] width 208 height 17
type input "sint-denijs"
select select "133075"
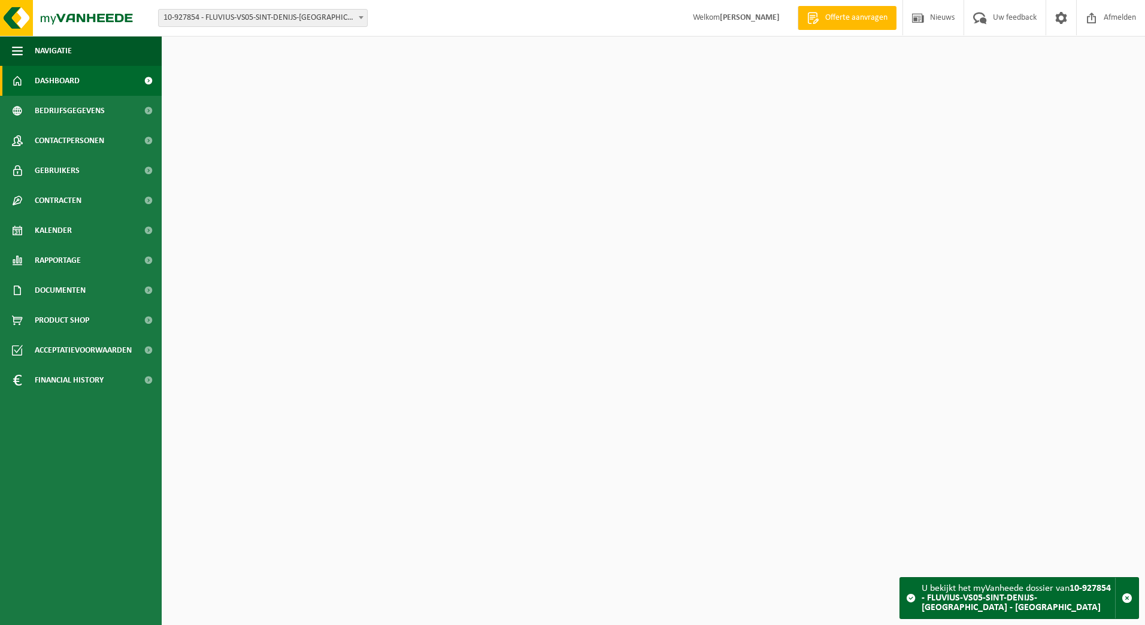
click at [44, 234] on span "Kalender" at bounding box center [53, 231] width 37 height 30
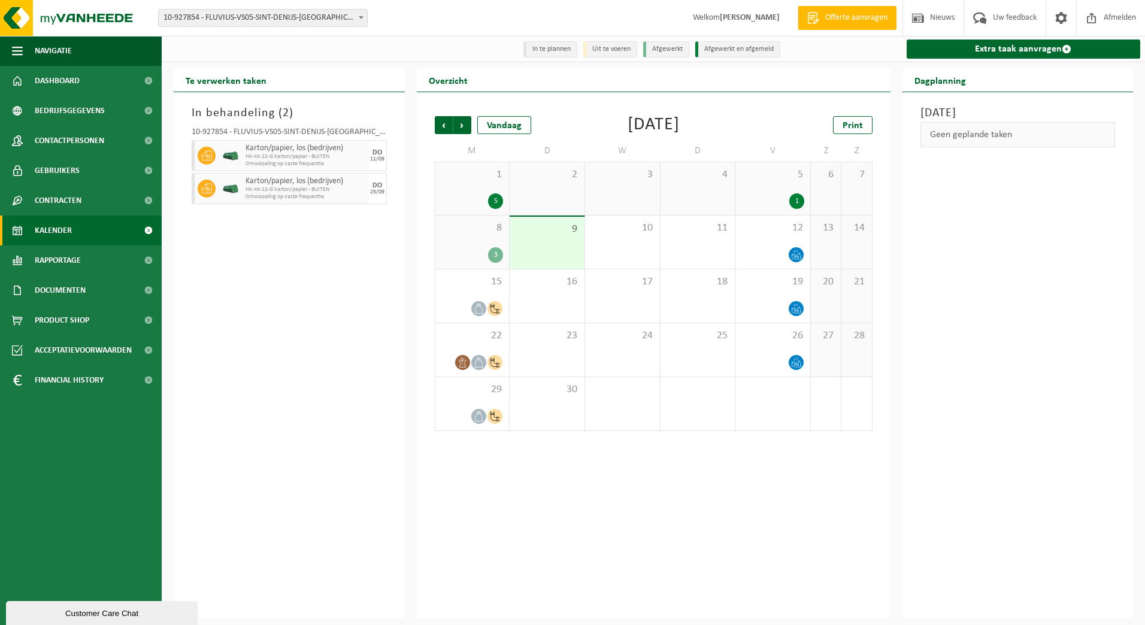
click at [474, 229] on span "8" at bounding box center [473, 228] width 62 height 13
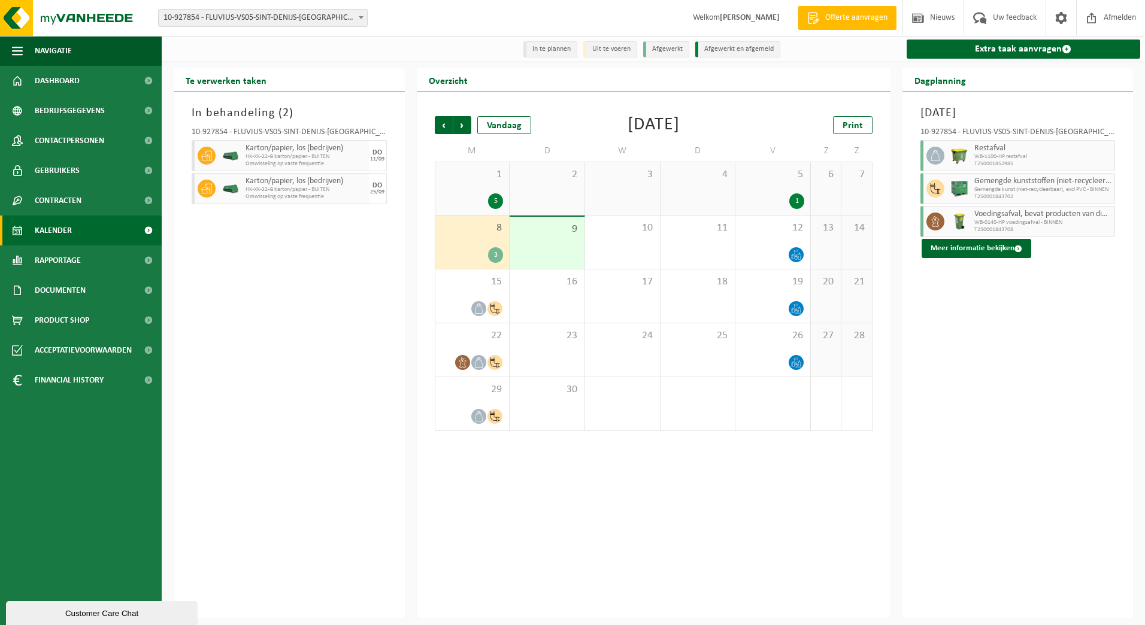
click at [463, 184] on div "1 5" at bounding box center [473, 188] width 74 height 53
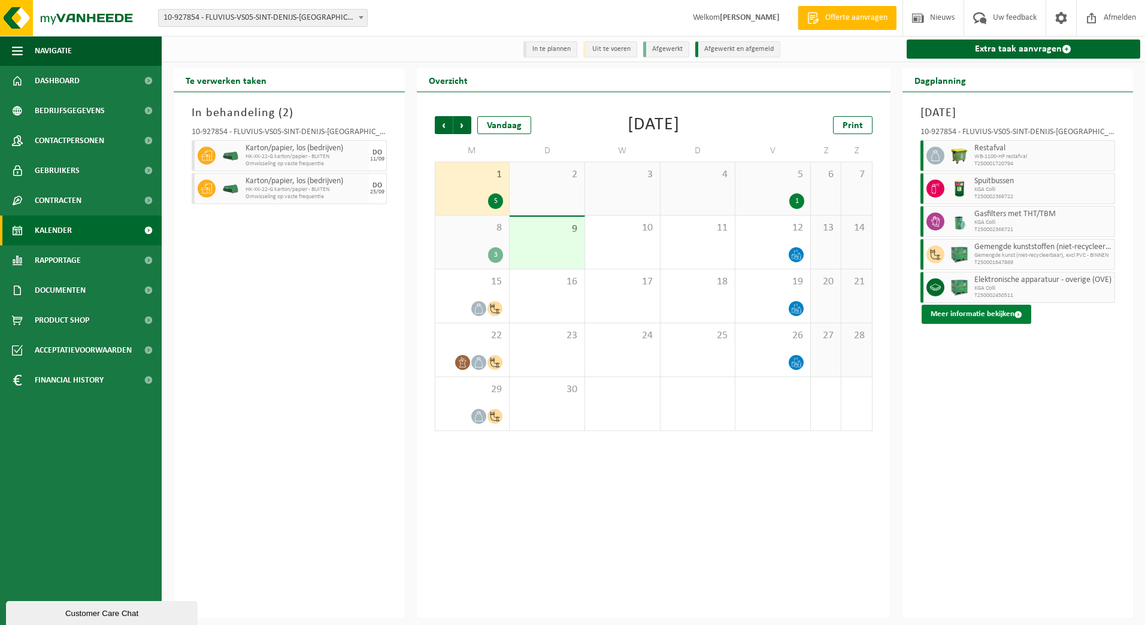
click at [984, 315] on button "Meer informatie bekijken" at bounding box center [977, 314] width 110 height 19
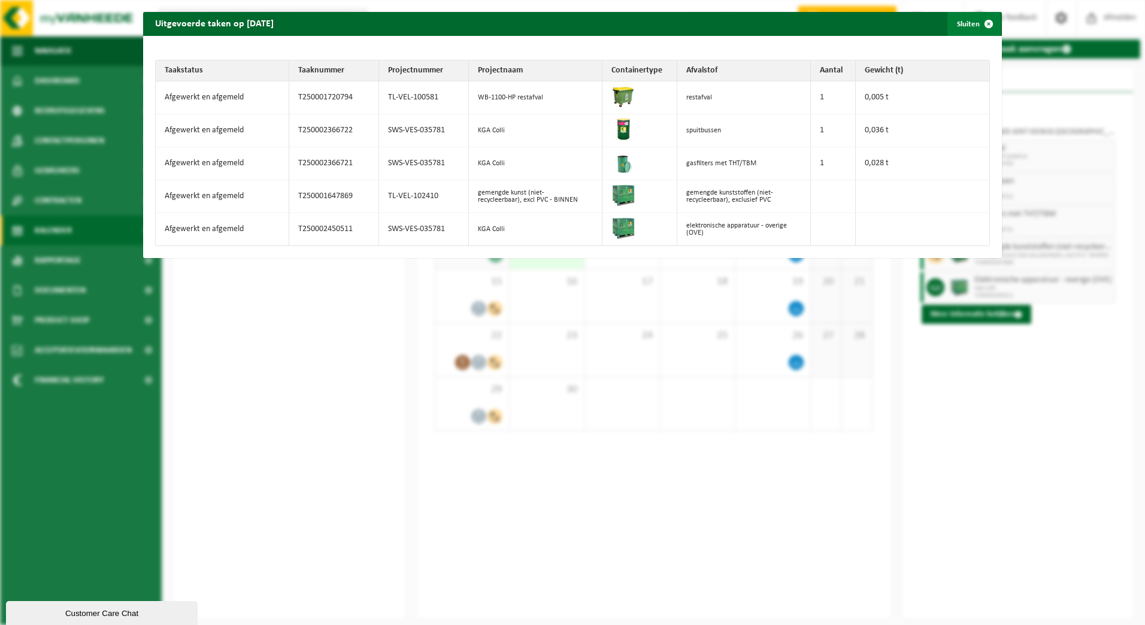
click at [980, 24] on span "button" at bounding box center [989, 24] width 24 height 24
